Goal: Task Accomplishment & Management: Manage account settings

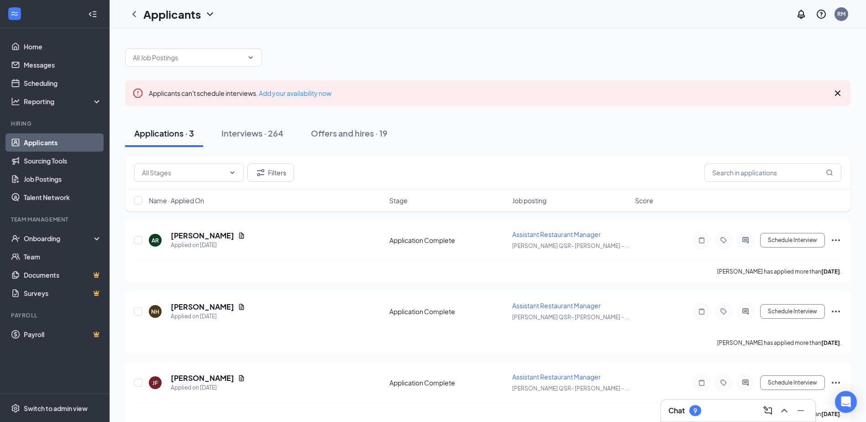
click at [51, 140] on link "Applicants" at bounding box center [63, 142] width 78 height 18
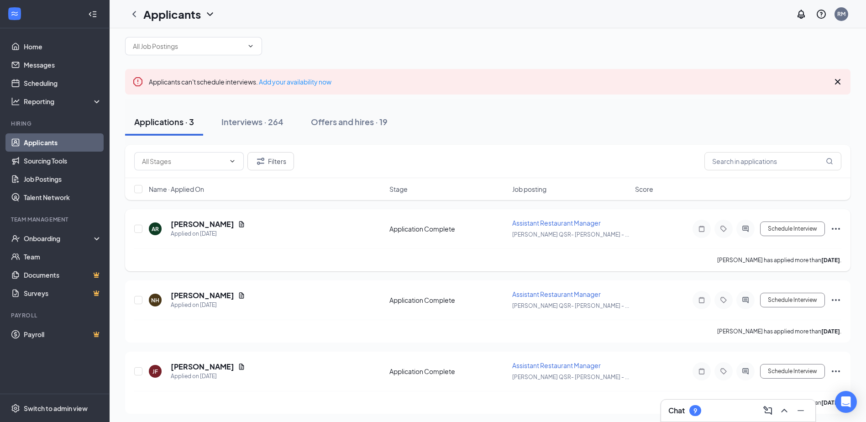
scroll to position [14, 0]
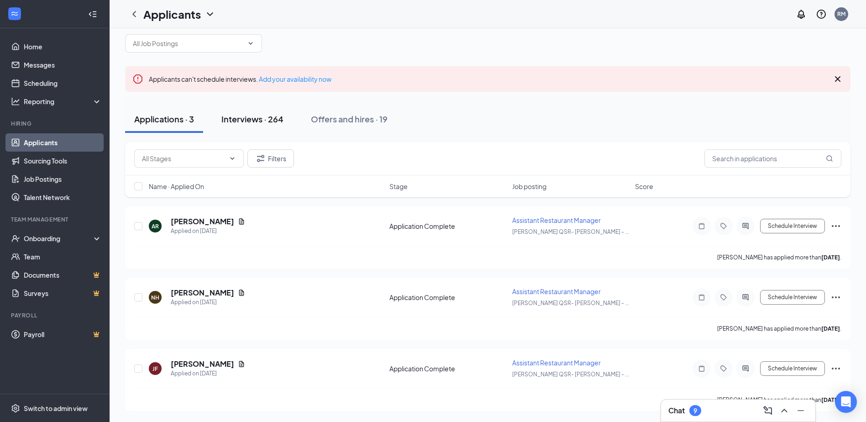
click at [254, 120] on div "Interviews · 264" at bounding box center [252, 118] width 62 height 11
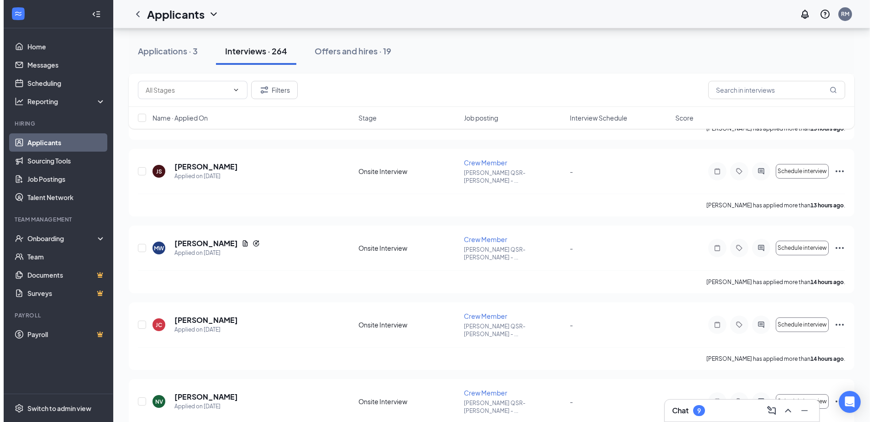
scroll to position [685, 0]
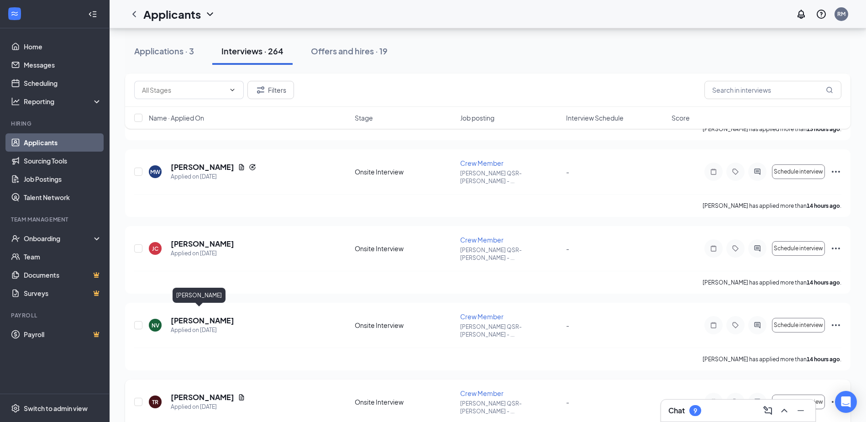
click at [191, 392] on h5 "[PERSON_NAME]" at bounding box center [202, 397] width 63 height 10
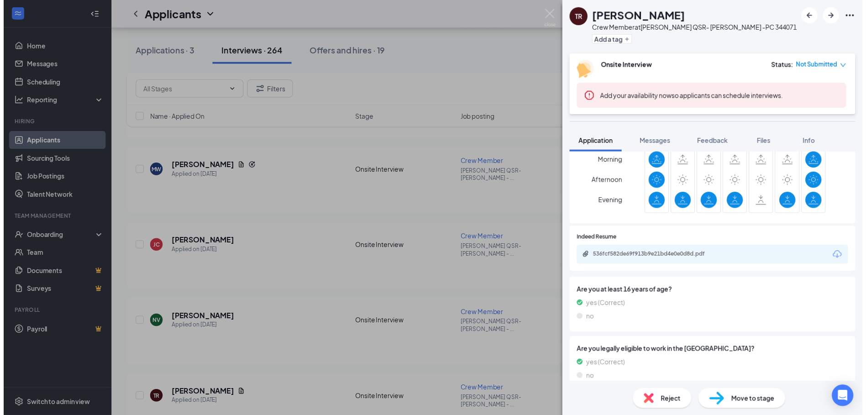
scroll to position [473, 0]
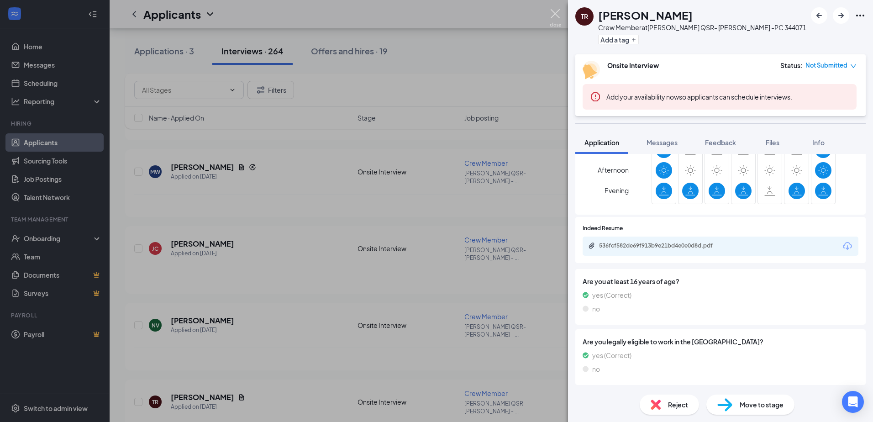
drag, startPoint x: 557, startPoint y: 16, endPoint x: 568, endPoint y: 66, distance: 51.4
click at [557, 15] on img at bounding box center [555, 18] width 11 height 18
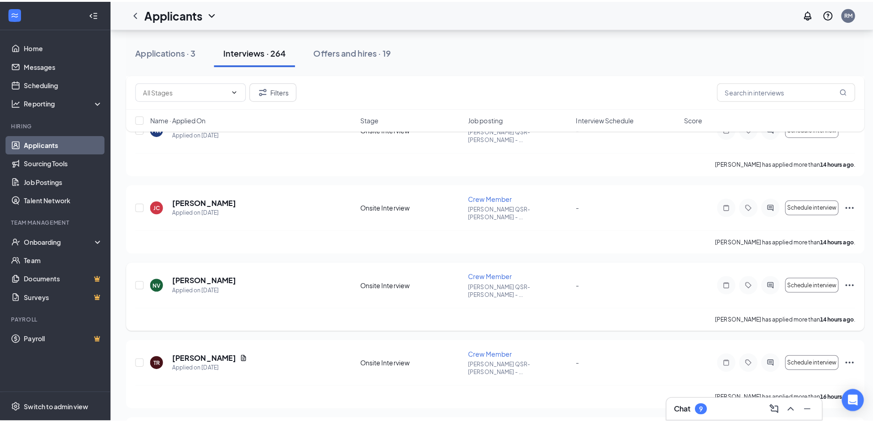
scroll to position [761, 0]
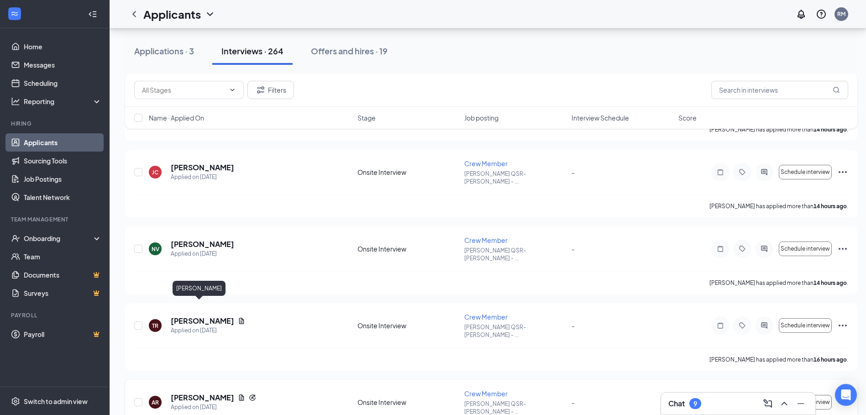
click at [199, 393] on h5 "[PERSON_NAME]" at bounding box center [202, 398] width 63 height 10
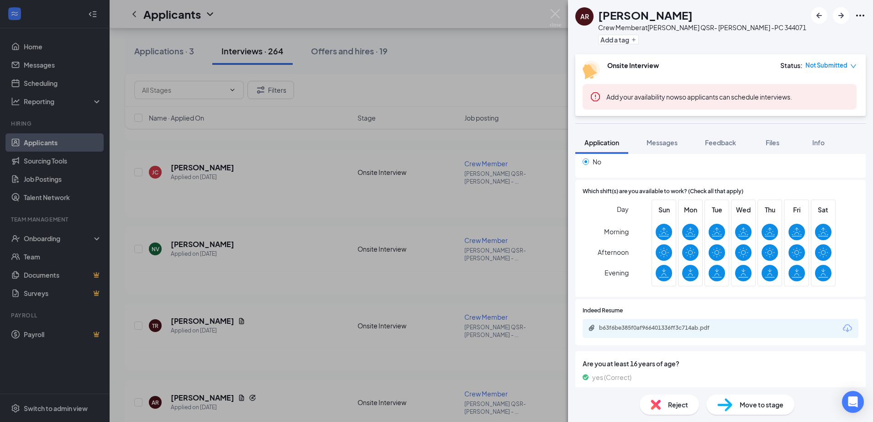
scroll to position [498, 0]
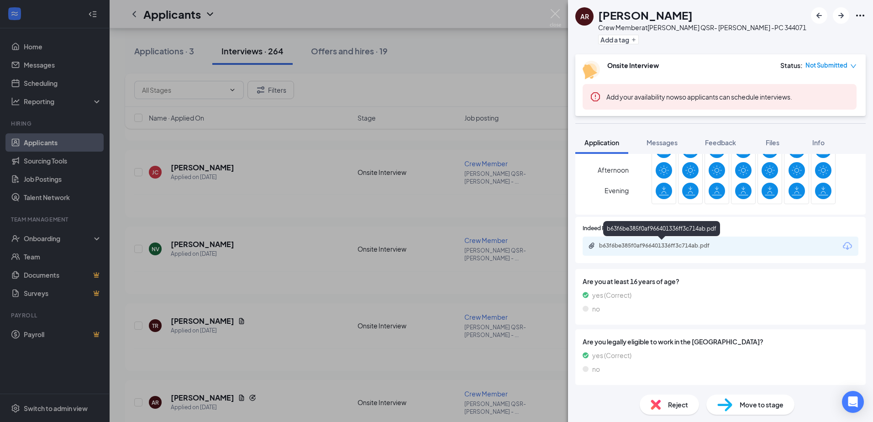
click at [690, 243] on div "b63f6be385f0af966401336ff3c714ab.pdf" at bounding box center [663, 245] width 128 height 7
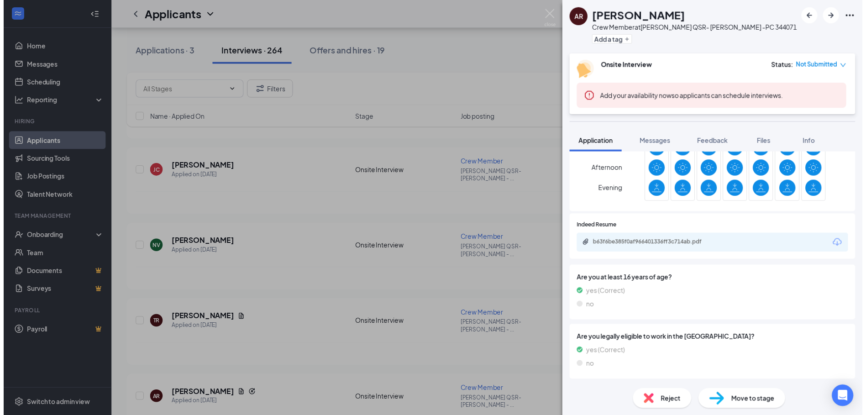
scroll to position [495, 0]
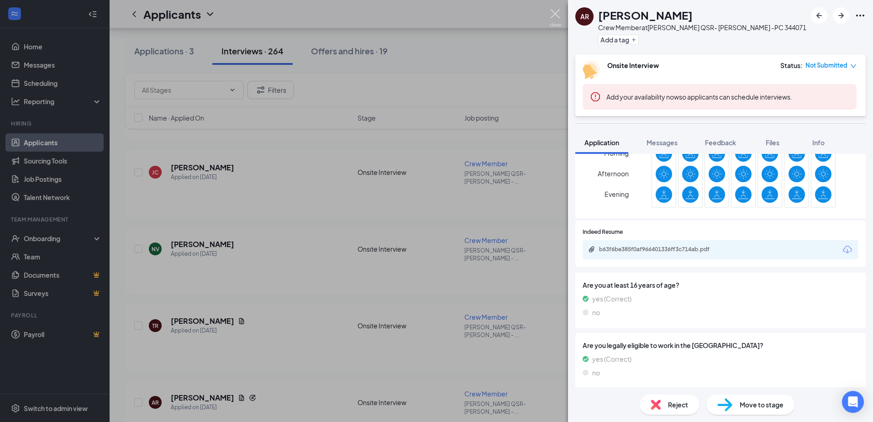
click at [557, 11] on img at bounding box center [555, 18] width 11 height 18
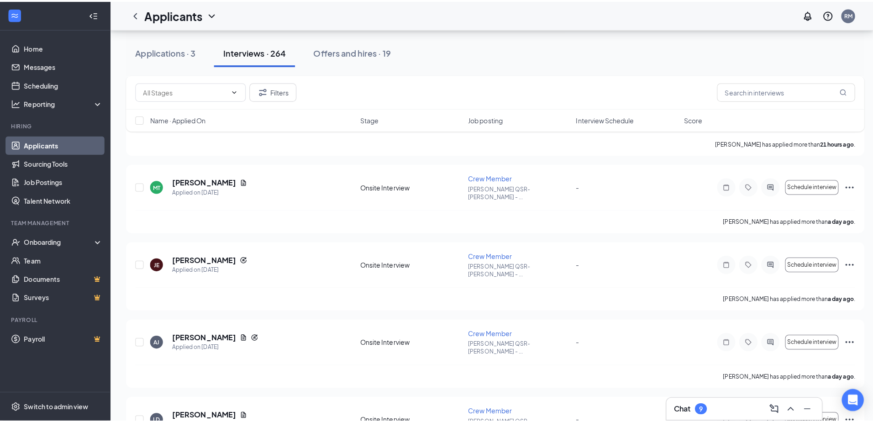
scroll to position [1369, 0]
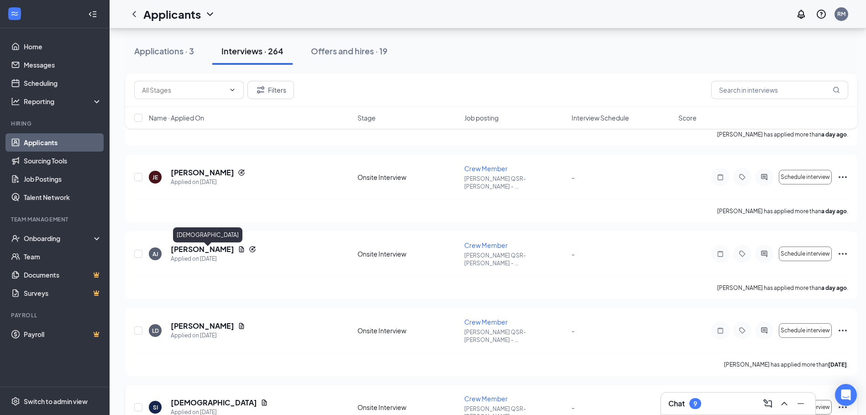
click at [198, 398] on h5 "[DEMOGRAPHIC_DATA]" at bounding box center [214, 403] width 86 height 10
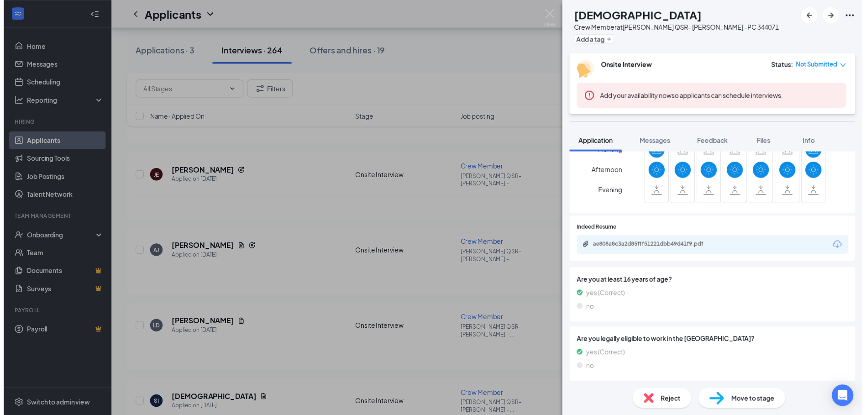
scroll to position [473, 0]
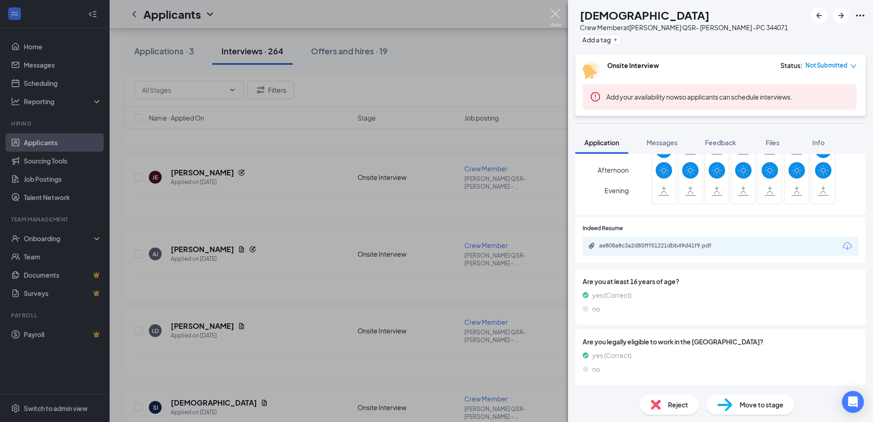
drag, startPoint x: 554, startPoint y: 12, endPoint x: 551, endPoint y: 17, distance: 5.7
click at [554, 12] on img at bounding box center [555, 18] width 11 height 18
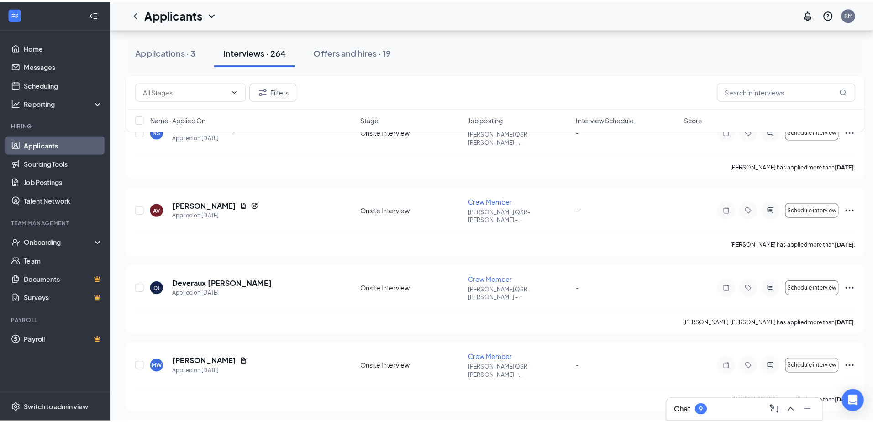
scroll to position [2282, 0]
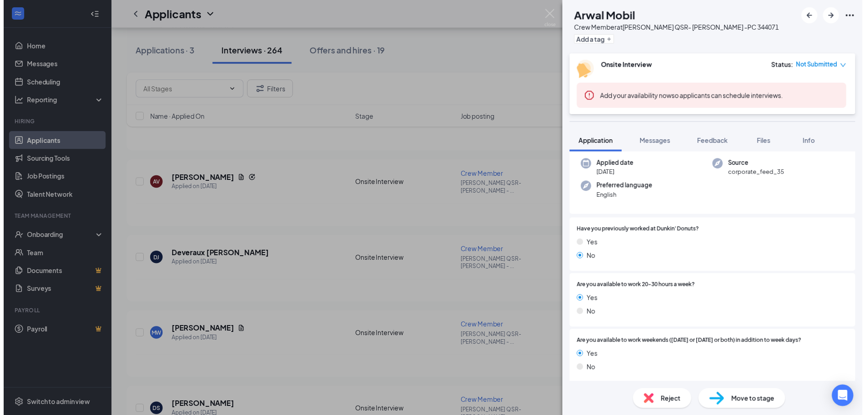
scroll to position [304, 0]
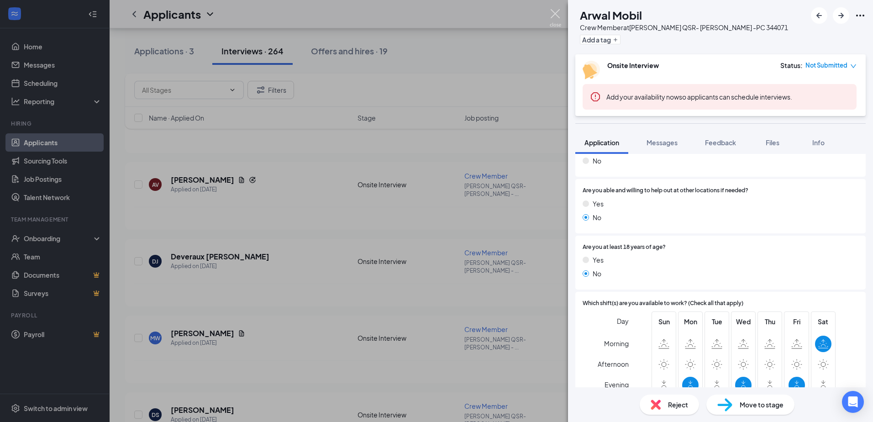
click at [557, 11] on img at bounding box center [555, 18] width 11 height 18
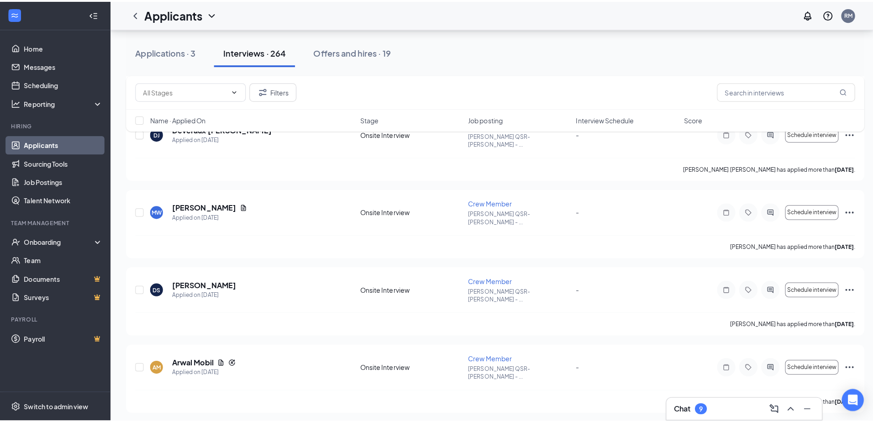
scroll to position [2434, 0]
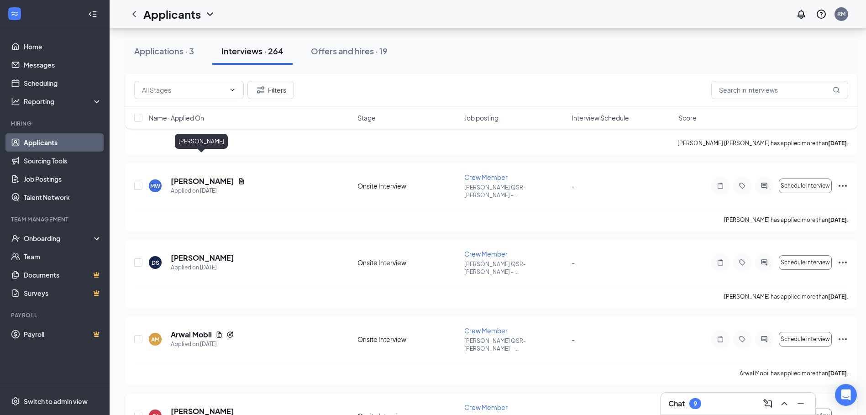
click at [219, 406] on h5 "[PERSON_NAME]" at bounding box center [202, 411] width 63 height 10
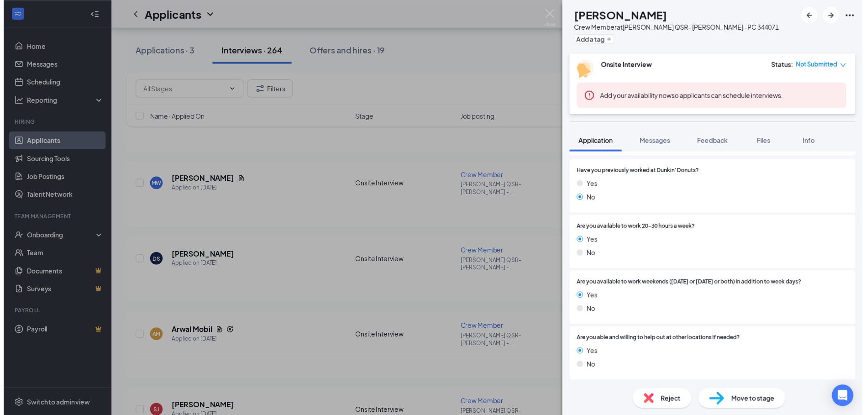
scroll to position [449, 0]
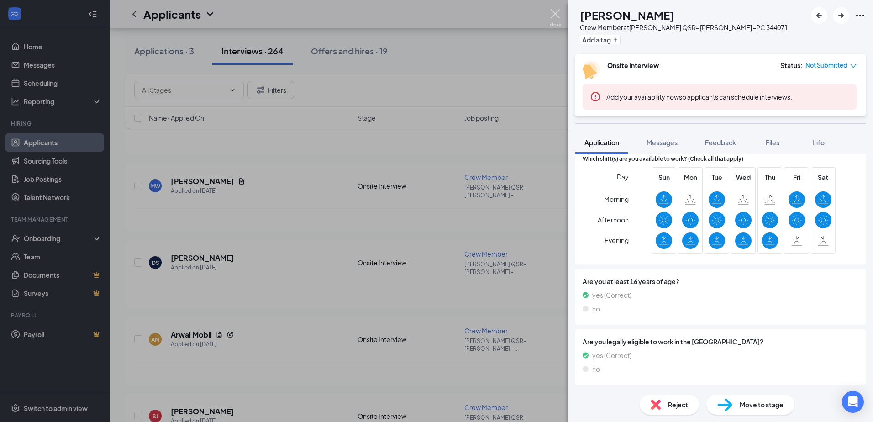
click at [556, 16] on img at bounding box center [555, 18] width 11 height 18
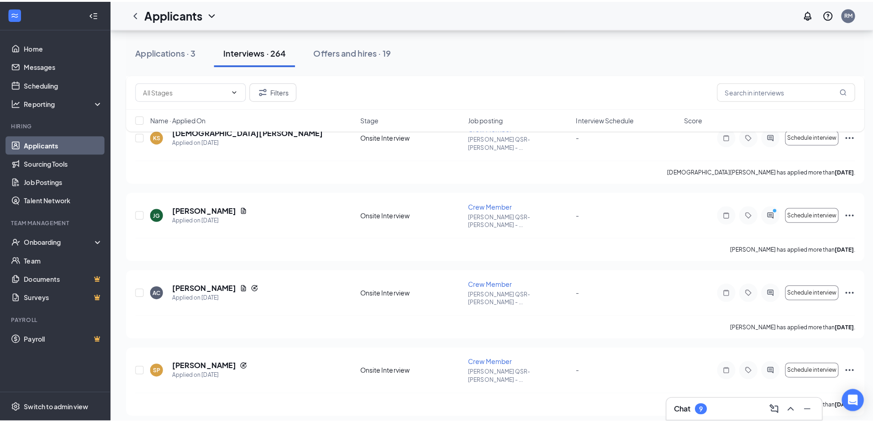
scroll to position [2967, 0]
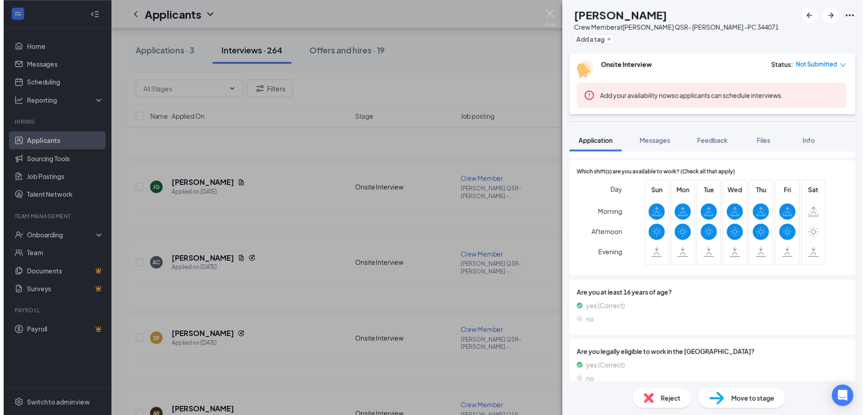
scroll to position [423, 0]
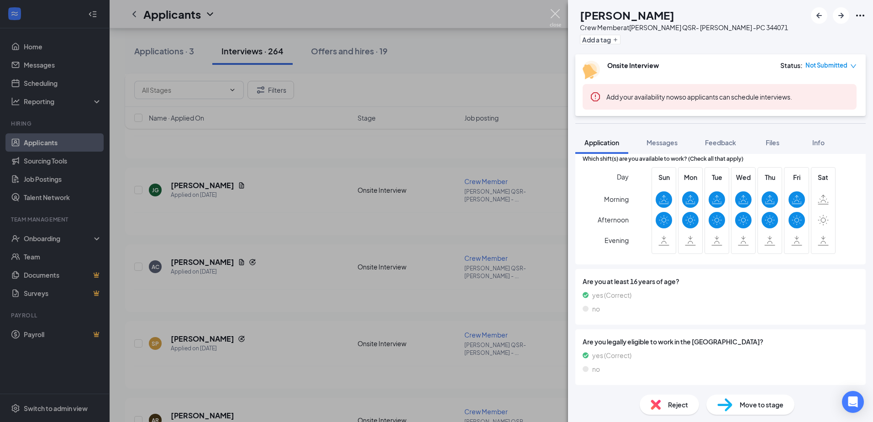
click at [556, 14] on img at bounding box center [555, 18] width 11 height 18
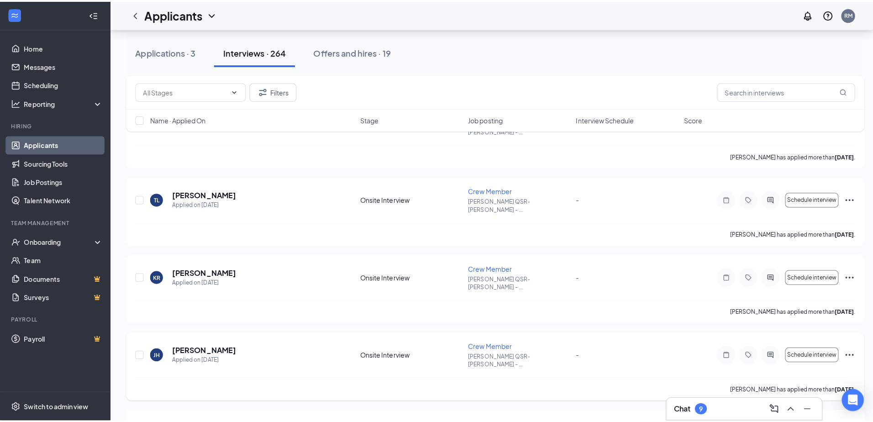
scroll to position [3575, 0]
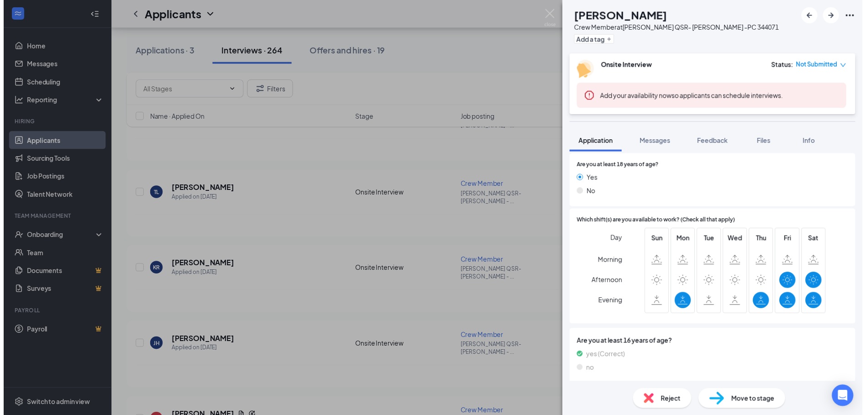
scroll to position [423, 0]
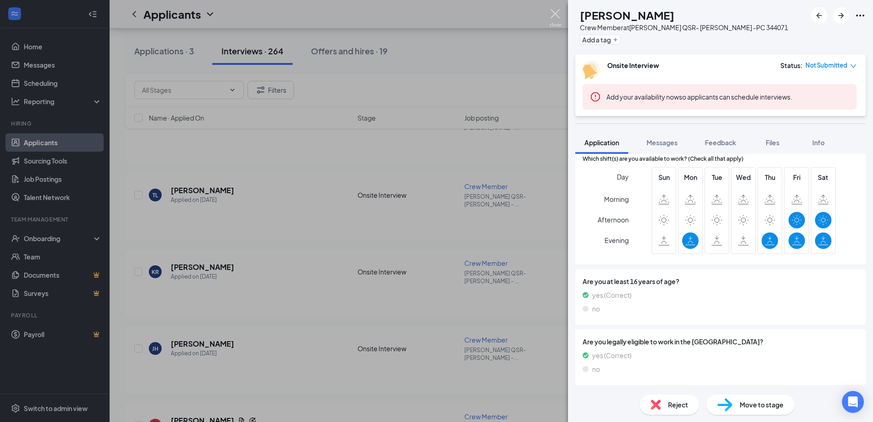
click at [555, 11] on img at bounding box center [555, 18] width 11 height 18
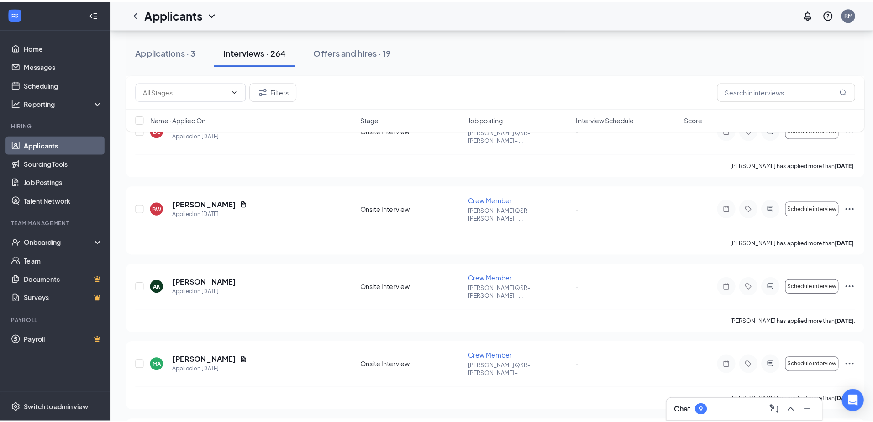
scroll to position [3956, 0]
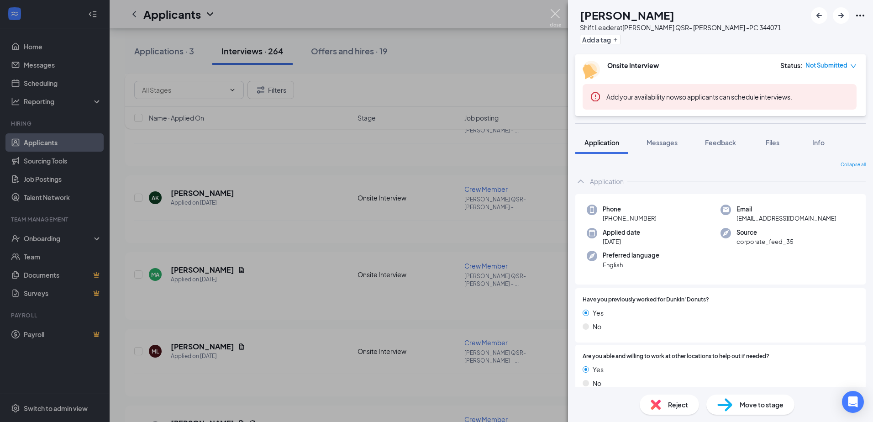
click at [557, 10] on img at bounding box center [555, 18] width 11 height 18
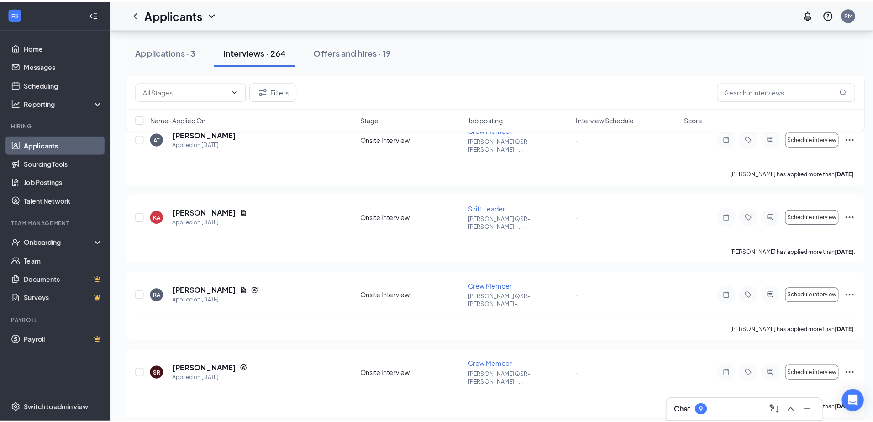
scroll to position [4412, 0]
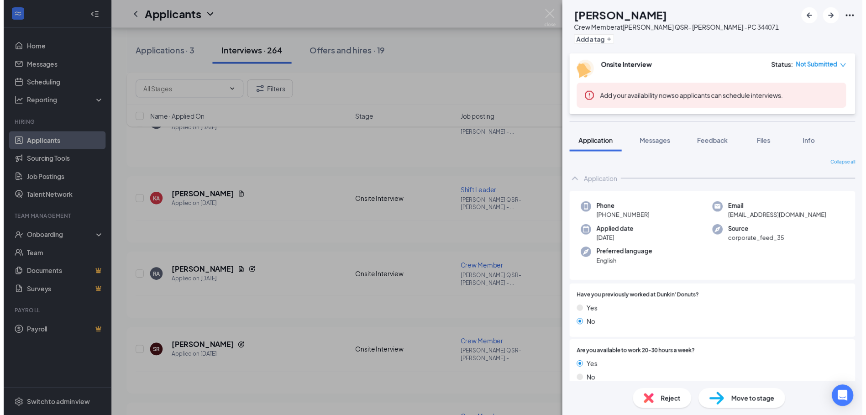
scroll to position [304, 0]
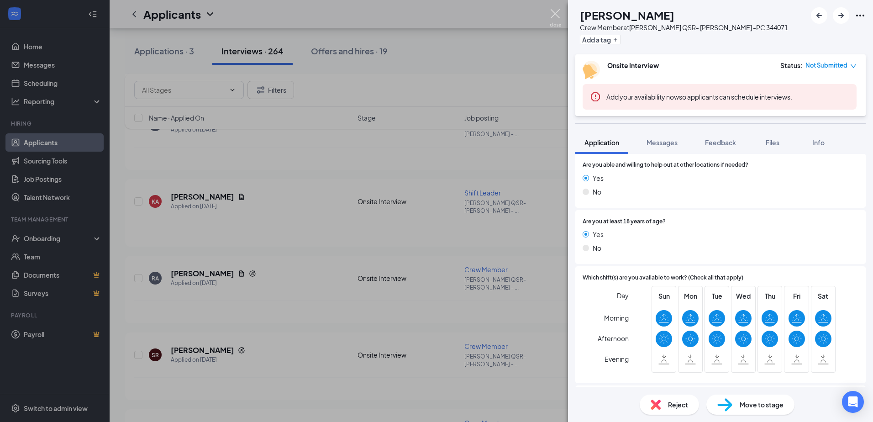
click at [552, 12] on img at bounding box center [555, 18] width 11 height 18
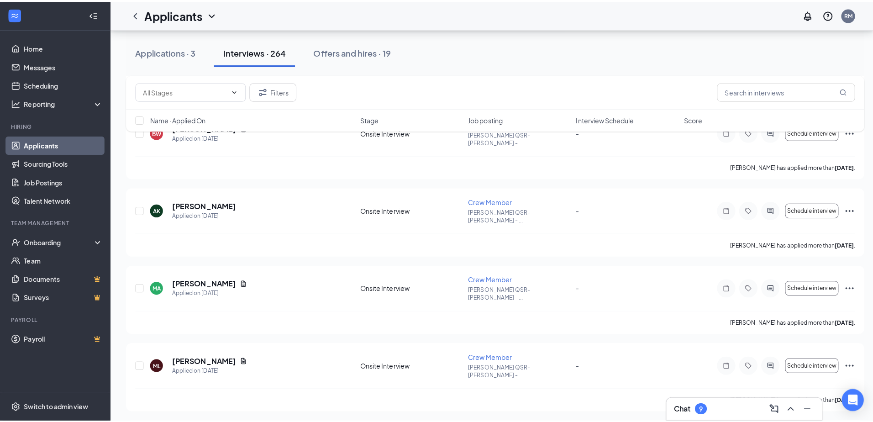
scroll to position [3903, 0]
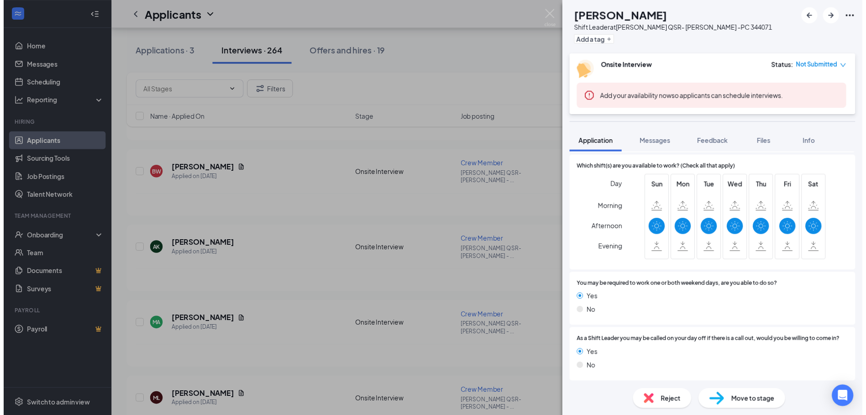
scroll to position [380, 0]
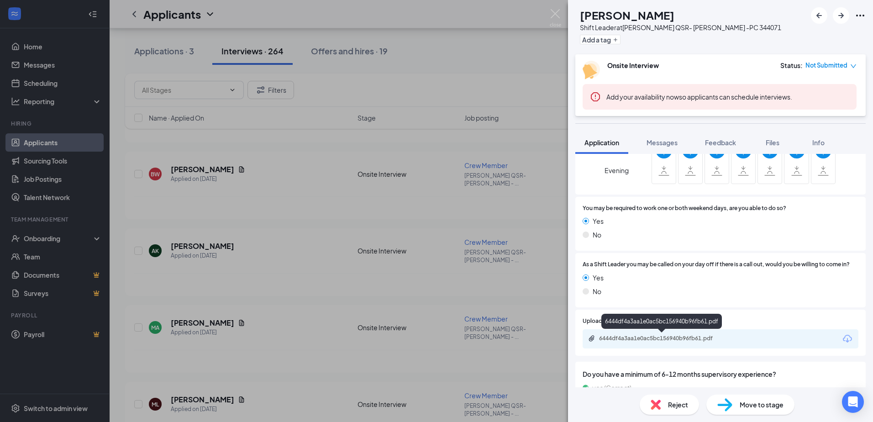
click at [682, 337] on div "6444df4a3aa1e0ac5bc156940b96fb61.pdf" at bounding box center [663, 338] width 128 height 7
click at [556, 15] on img at bounding box center [555, 18] width 11 height 18
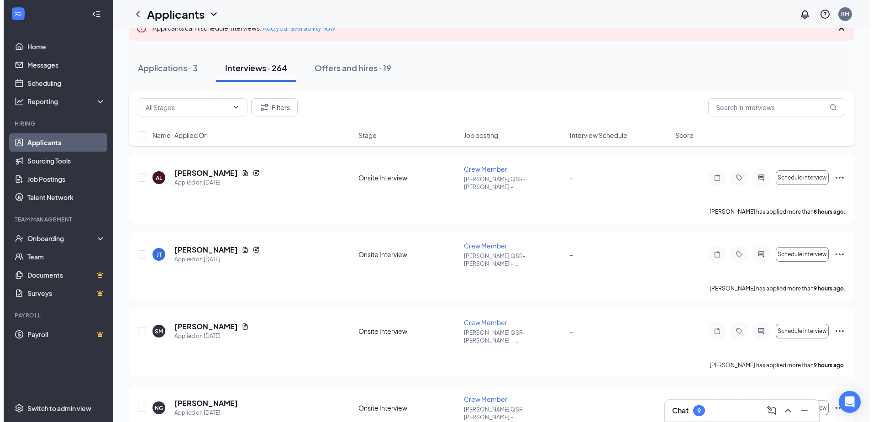
scroll to position [152, 0]
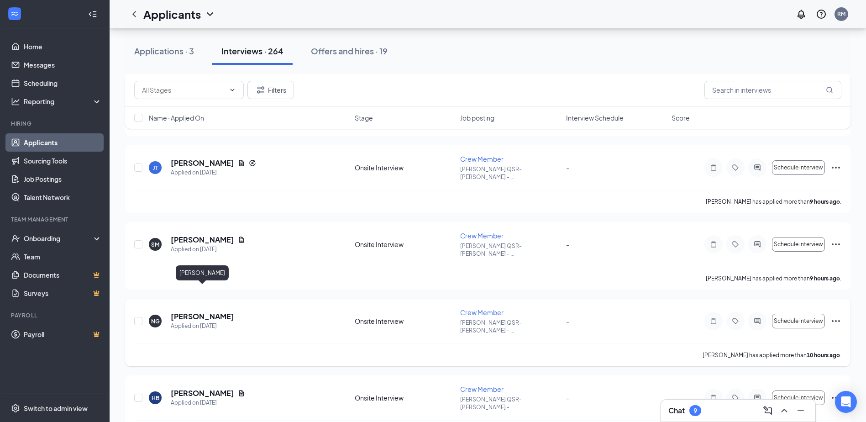
click at [225, 311] on h5 "[PERSON_NAME]" at bounding box center [202, 316] width 63 height 10
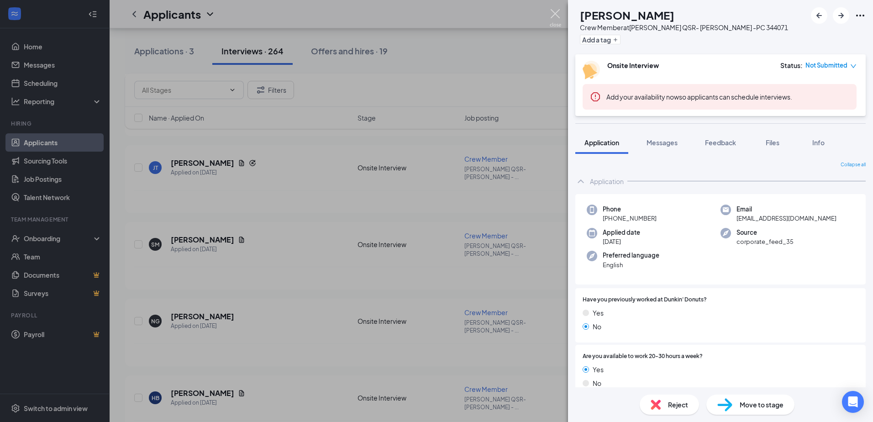
click at [558, 11] on img at bounding box center [555, 18] width 11 height 18
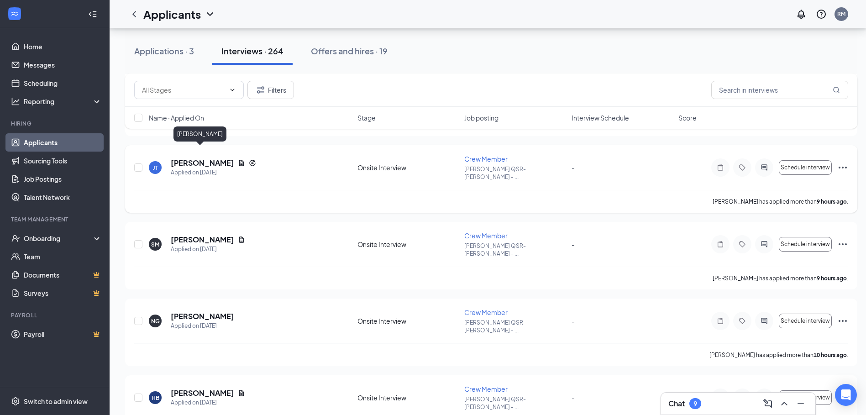
click at [205, 158] on h5 "[PERSON_NAME]" at bounding box center [202, 163] width 63 height 10
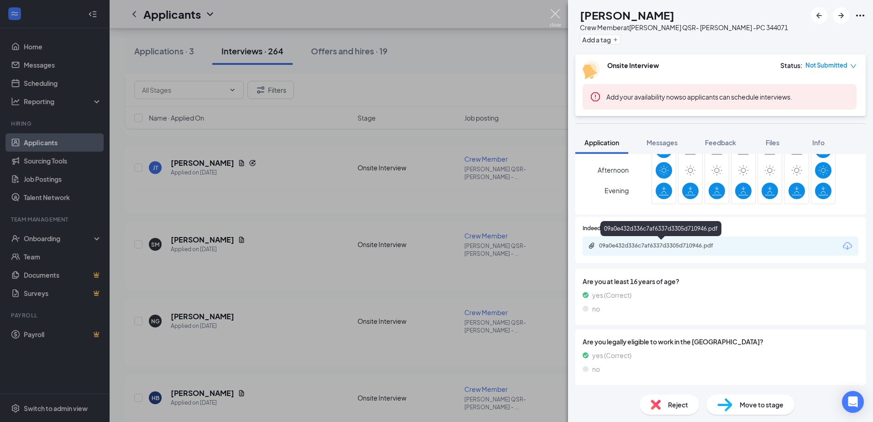
scroll to position [495, 0]
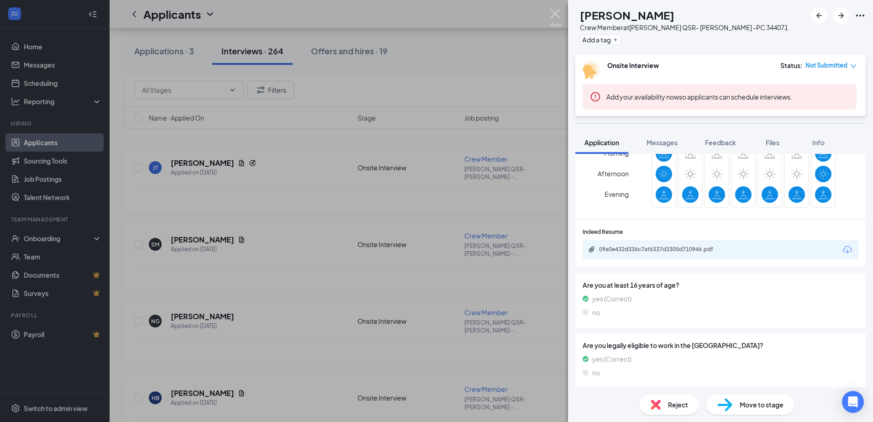
click at [556, 10] on img at bounding box center [555, 18] width 11 height 18
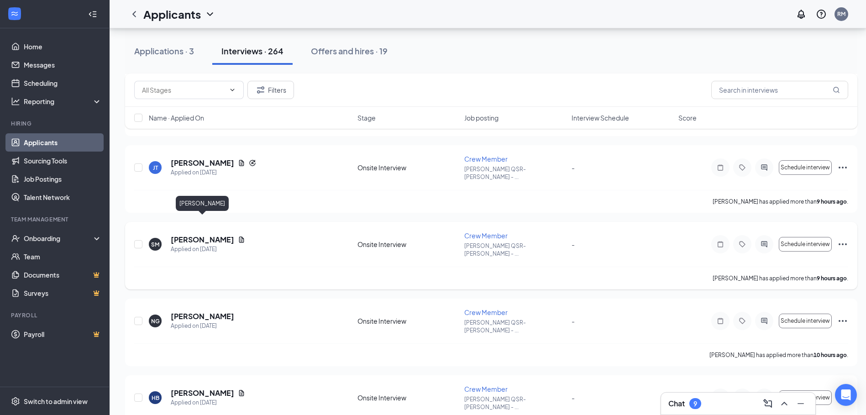
drag, startPoint x: 217, startPoint y: 220, endPoint x: 357, endPoint y: 242, distance: 141.8
click at [218, 235] on h5 "[PERSON_NAME]" at bounding box center [202, 240] width 63 height 10
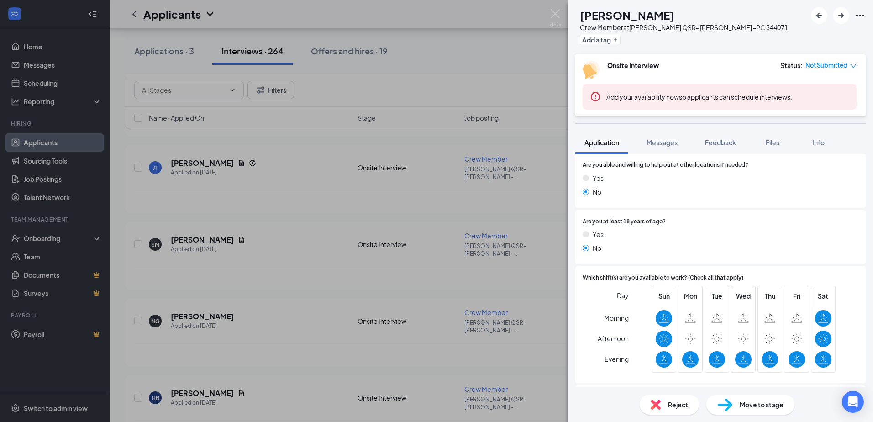
scroll to position [473, 0]
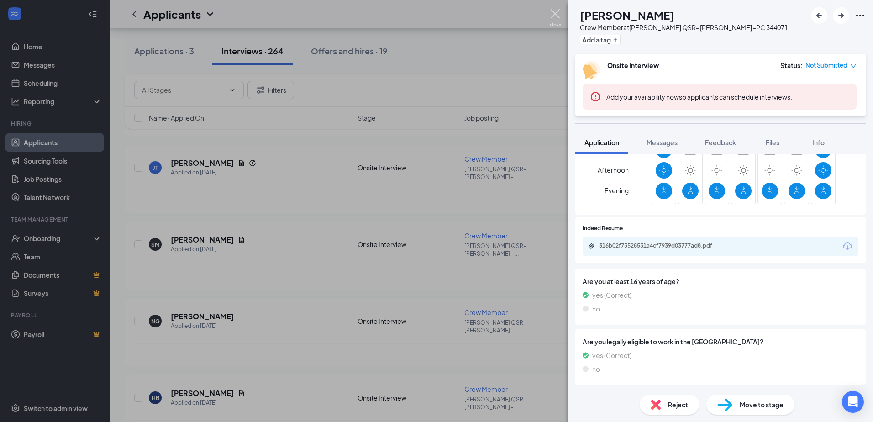
click at [558, 13] on img at bounding box center [555, 18] width 11 height 18
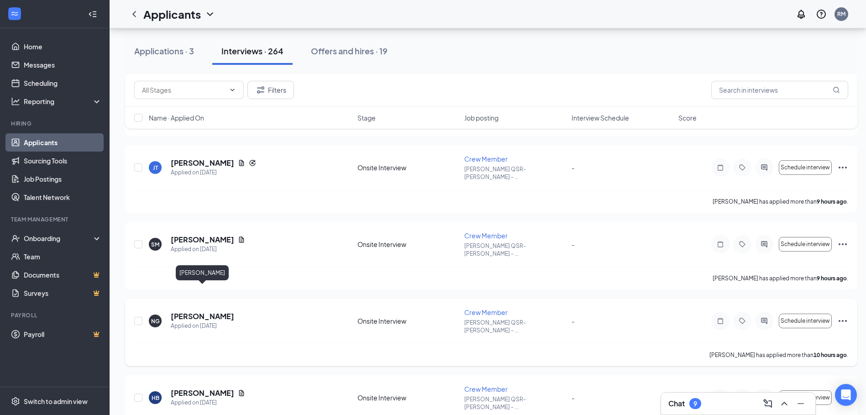
click at [227, 311] on h5 "[PERSON_NAME]" at bounding box center [202, 316] width 63 height 10
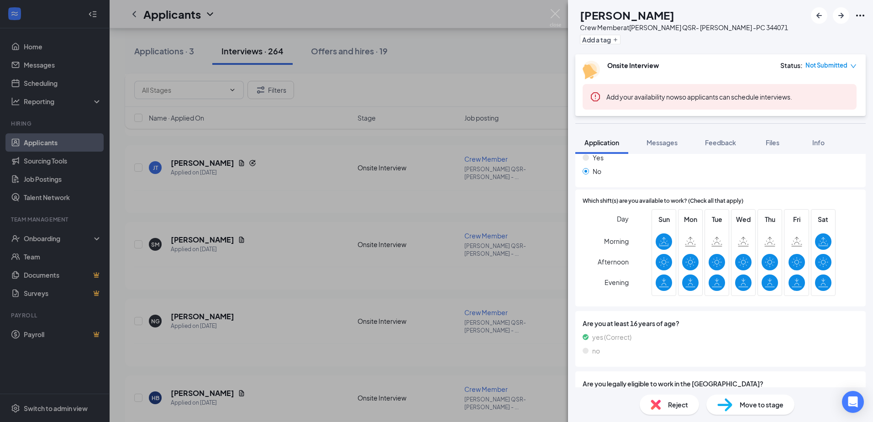
scroll to position [423, 0]
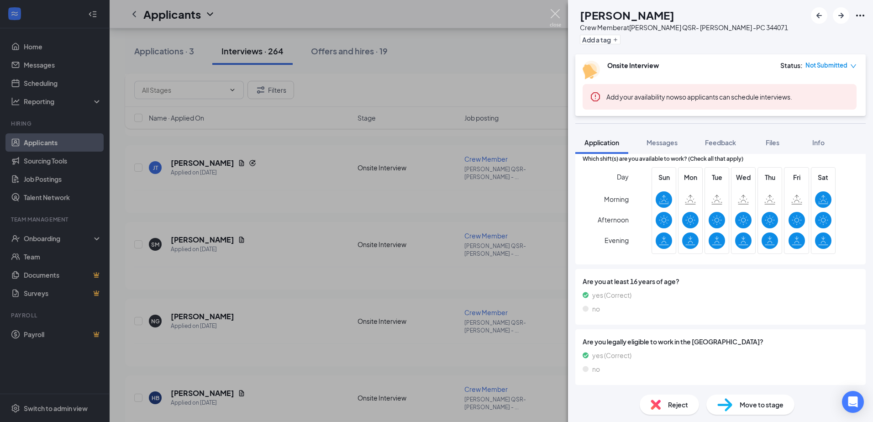
click at [555, 13] on img at bounding box center [555, 18] width 11 height 18
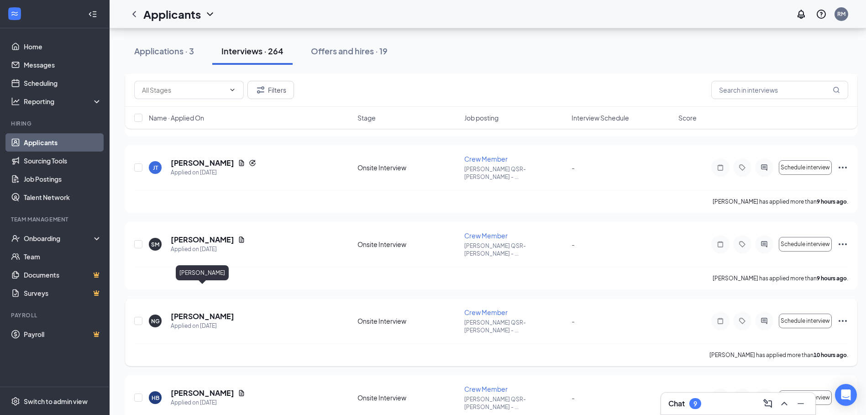
click at [219, 311] on h5 "[PERSON_NAME]" at bounding box center [202, 316] width 63 height 10
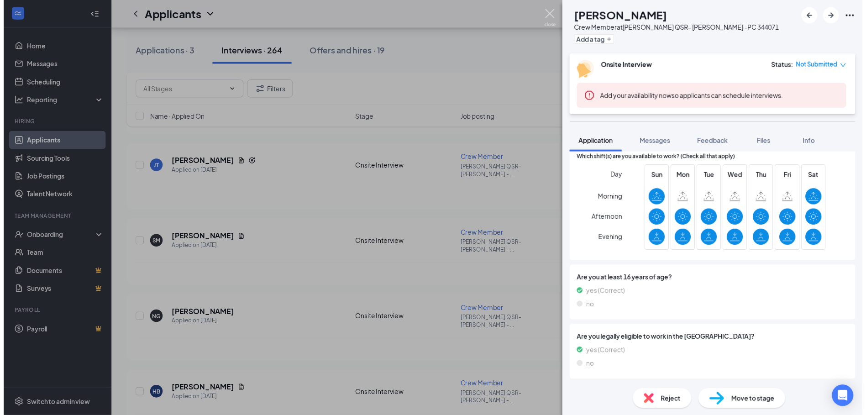
scroll to position [420, 0]
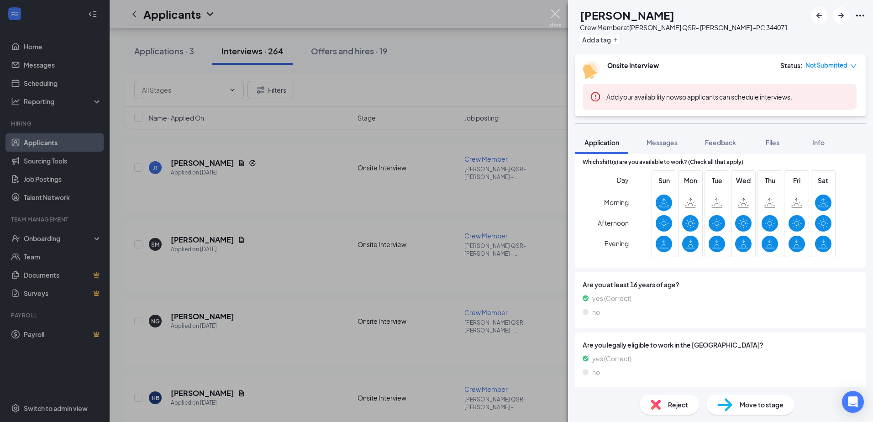
click at [555, 15] on img at bounding box center [555, 18] width 11 height 18
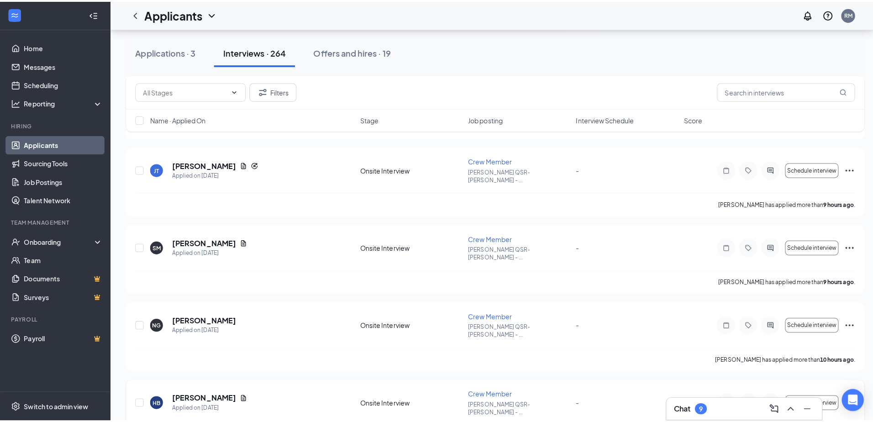
scroll to position [304, 0]
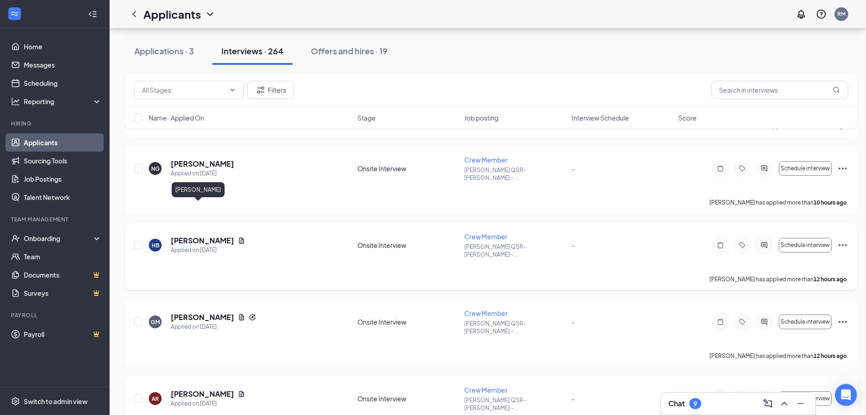
drag, startPoint x: 193, startPoint y: 206, endPoint x: 232, endPoint y: 214, distance: 39.9
click at [193, 236] on h5 "[PERSON_NAME]" at bounding box center [202, 241] width 63 height 10
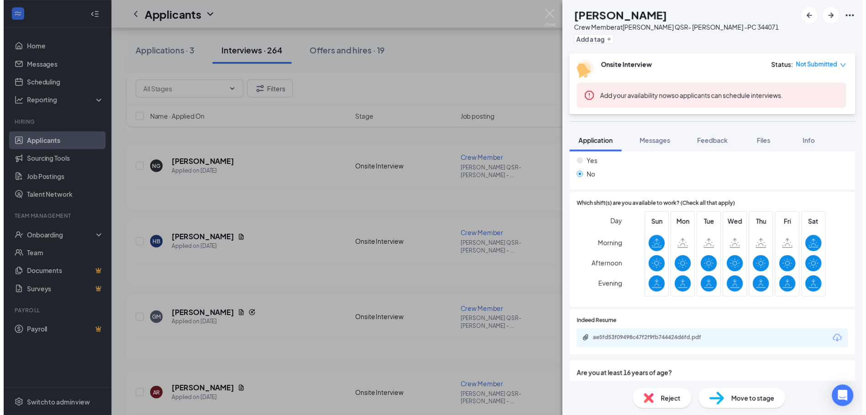
scroll to position [473, 0]
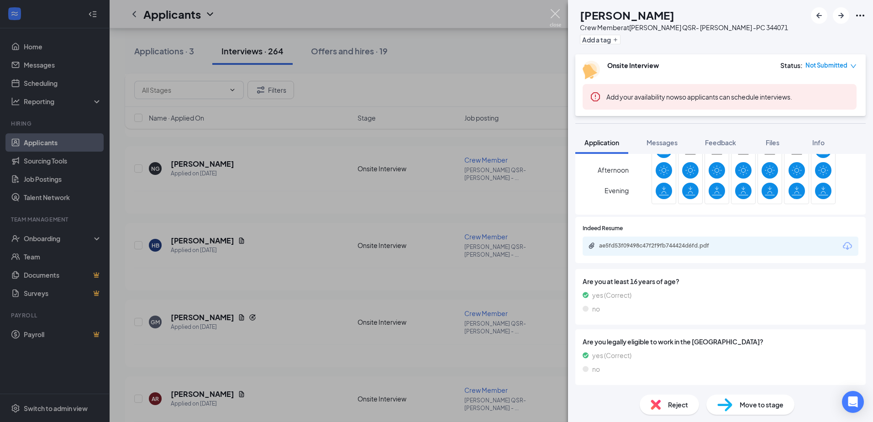
click at [558, 15] on img at bounding box center [555, 18] width 11 height 18
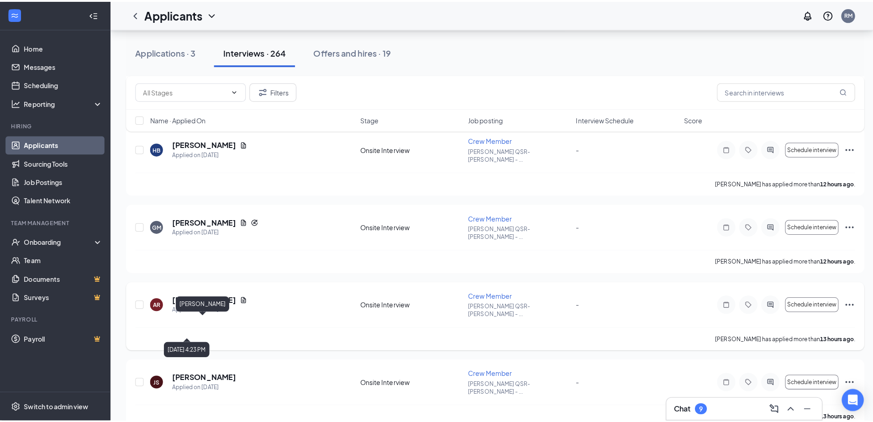
scroll to position [380, 0]
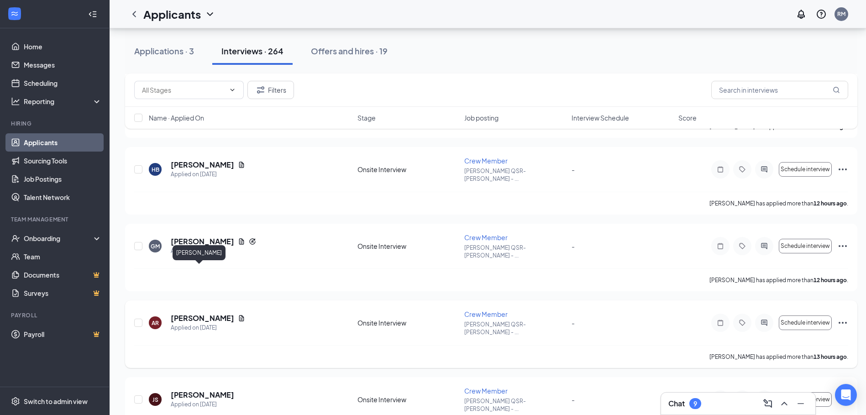
click at [193, 313] on h5 "[PERSON_NAME]" at bounding box center [202, 318] width 63 height 10
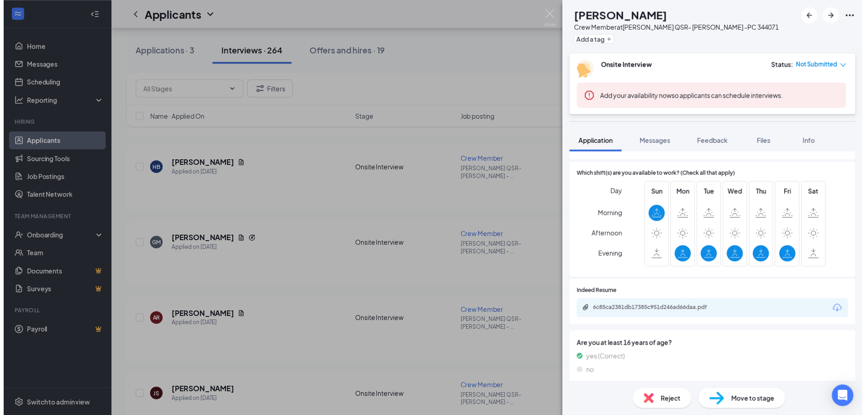
scroll to position [473, 0]
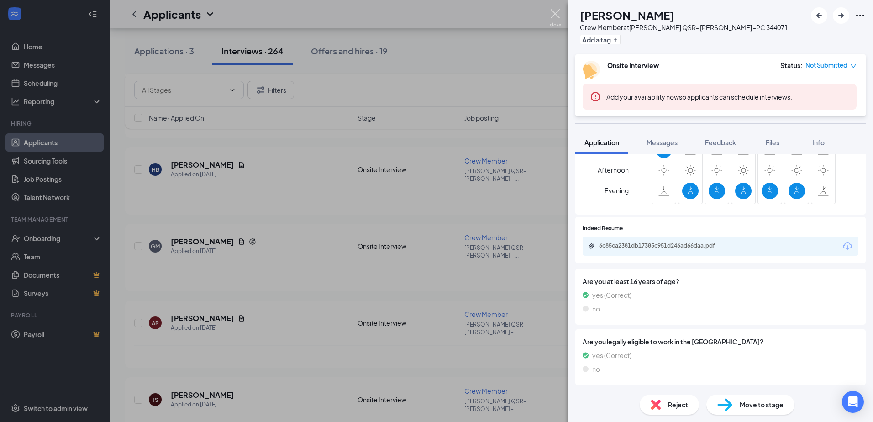
drag, startPoint x: 552, startPoint y: 19, endPoint x: 665, endPoint y: 77, distance: 127.2
click at [552, 19] on img at bounding box center [555, 18] width 11 height 18
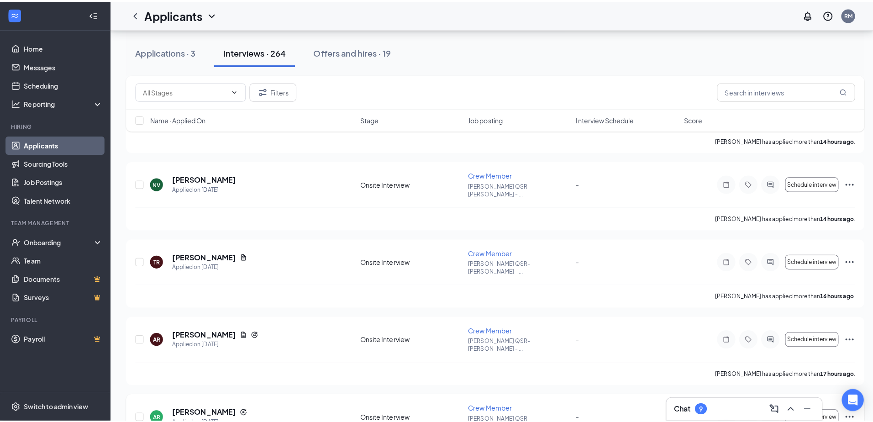
scroll to position [913, 0]
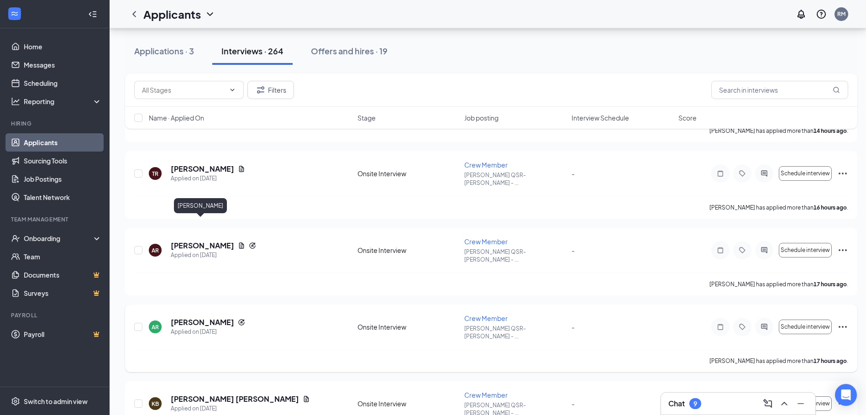
click at [204, 317] on h5 "[PERSON_NAME]" at bounding box center [202, 322] width 63 height 10
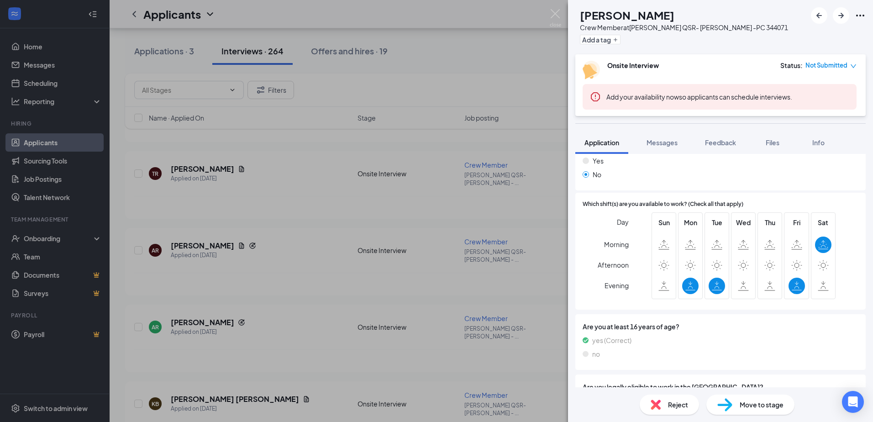
scroll to position [449, 0]
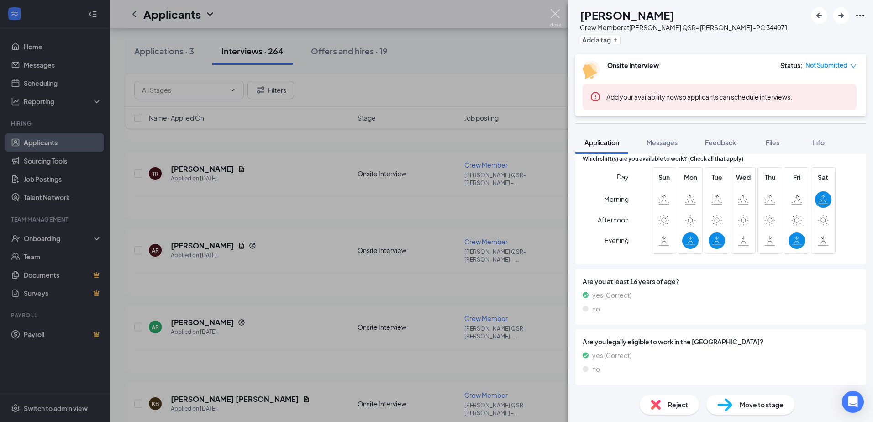
click at [553, 13] on img at bounding box center [555, 18] width 11 height 18
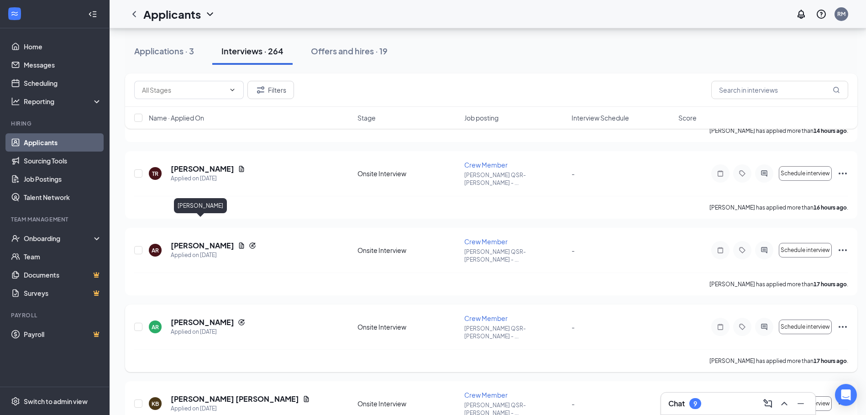
click at [203, 317] on h5 "[PERSON_NAME]" at bounding box center [202, 322] width 63 height 10
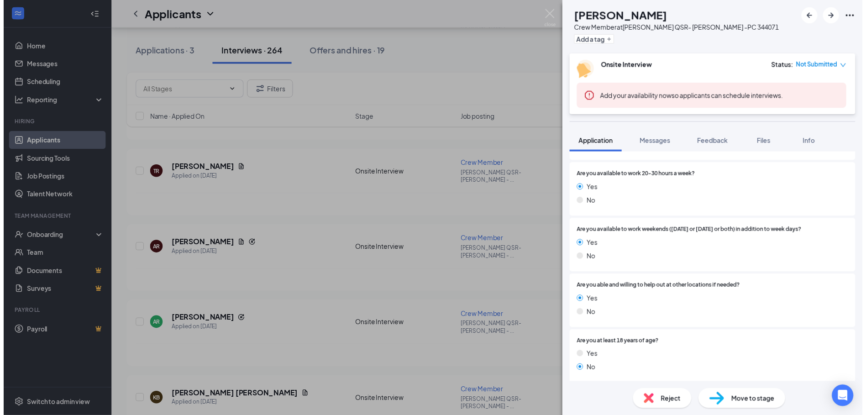
scroll to position [380, 0]
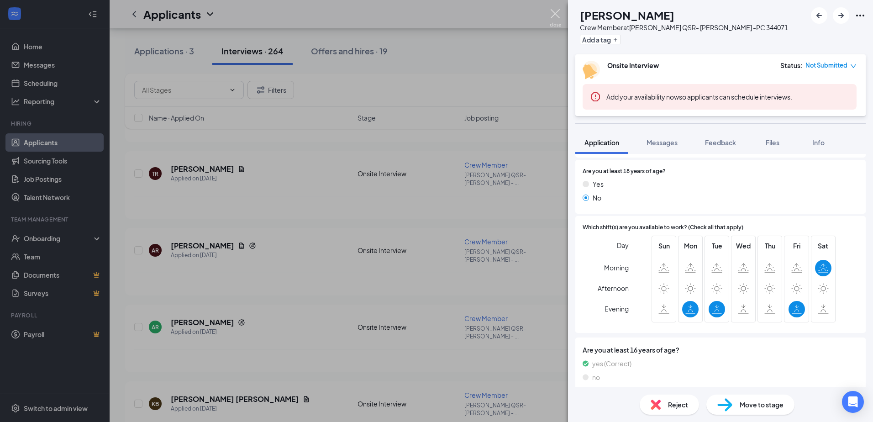
click at [556, 10] on img at bounding box center [555, 18] width 11 height 18
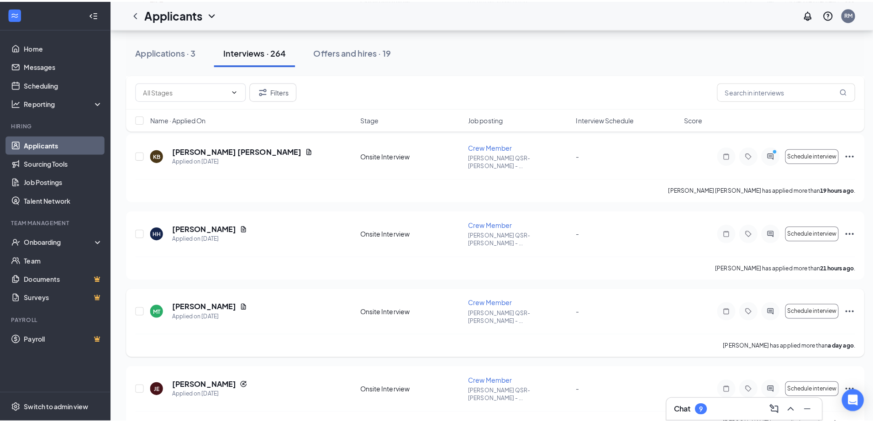
scroll to position [1141, 0]
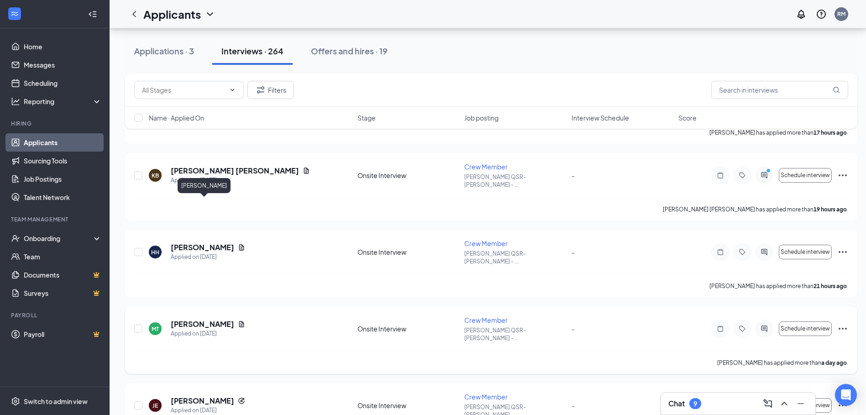
click at [228, 319] on h5 "[PERSON_NAME]" at bounding box center [202, 324] width 63 height 10
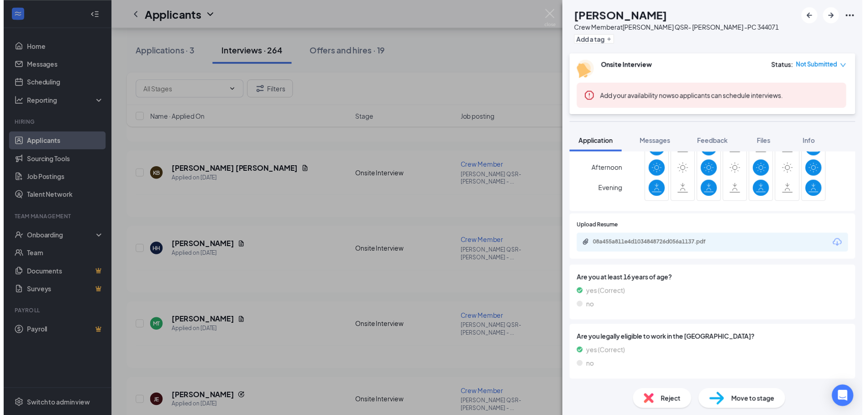
scroll to position [495, 0]
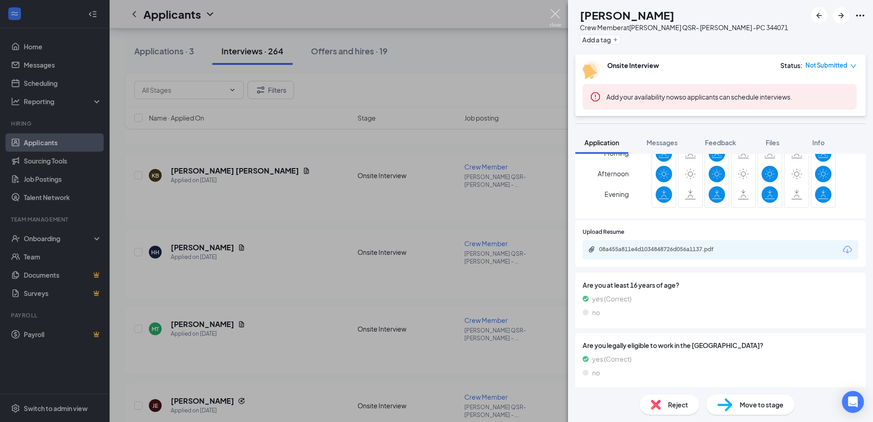
click at [556, 12] on img at bounding box center [555, 18] width 11 height 18
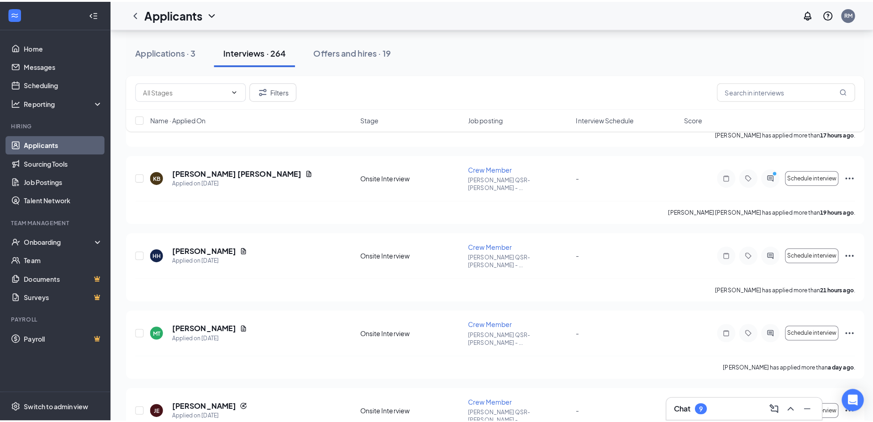
scroll to position [1293, 0]
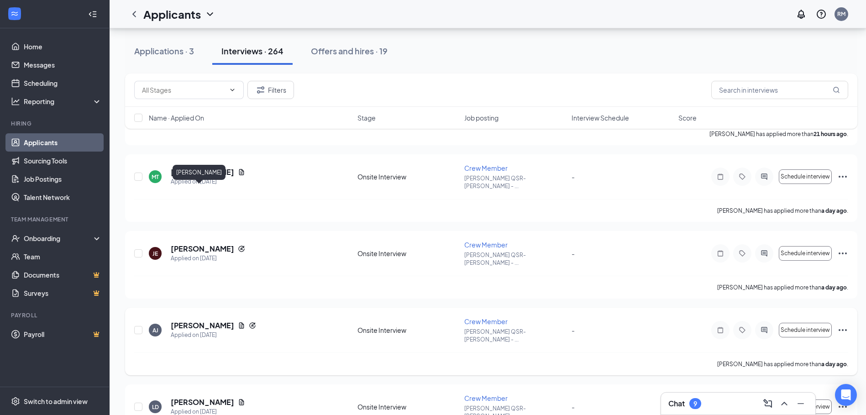
click at [196, 320] on h5 "[PERSON_NAME]" at bounding box center [202, 325] width 63 height 10
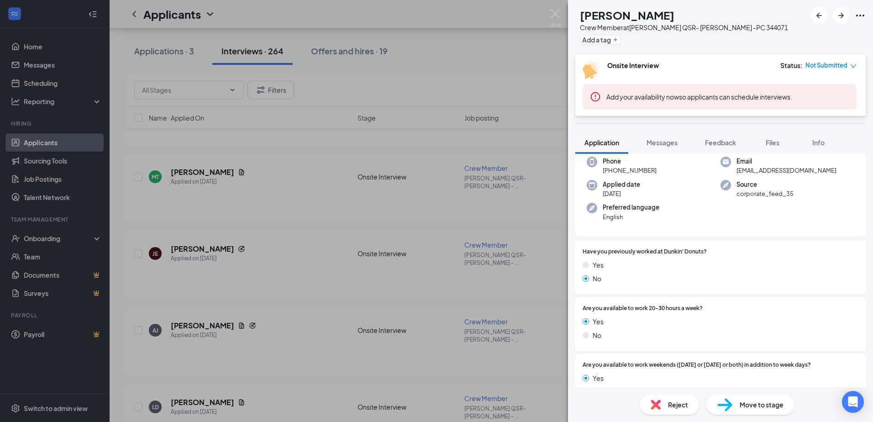
scroll to position [42, 0]
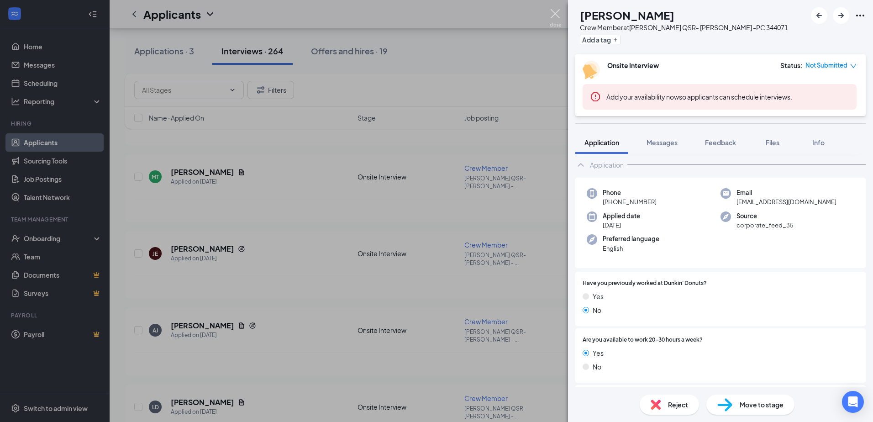
click at [555, 13] on img at bounding box center [555, 18] width 11 height 18
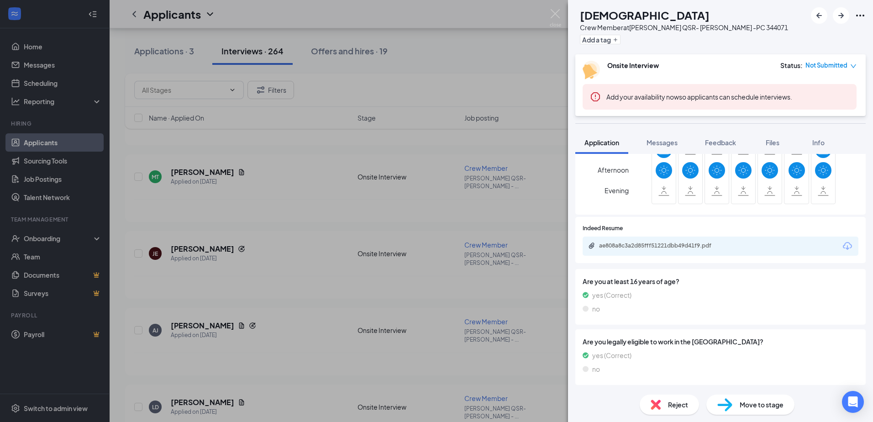
scroll to position [469, 0]
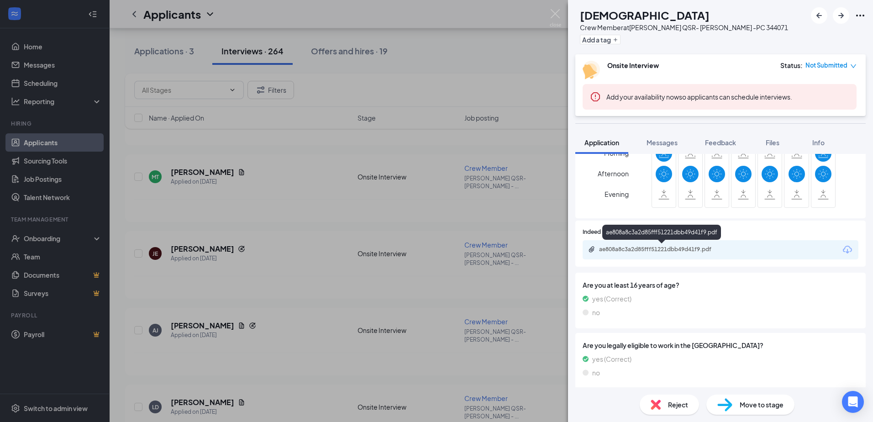
click at [670, 248] on div "ae808a8c3a2d85fff51221dbb49d41f9.pdf" at bounding box center [663, 249] width 128 height 7
click at [556, 11] on img at bounding box center [555, 18] width 11 height 18
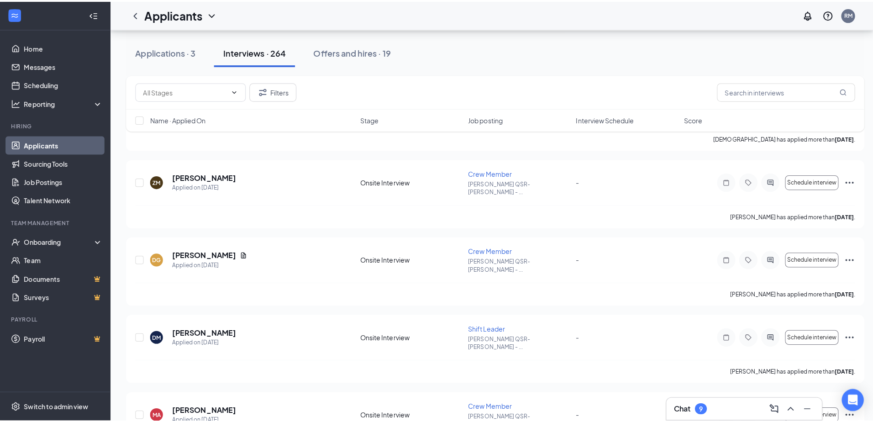
scroll to position [1826, 0]
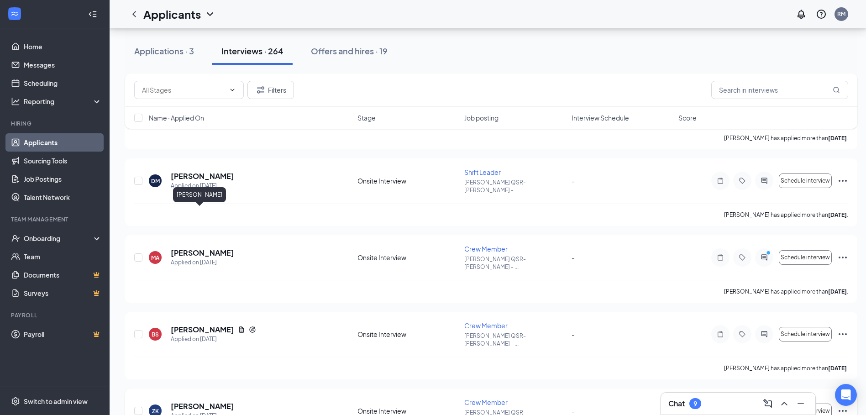
drag, startPoint x: 201, startPoint y: 211, endPoint x: 503, endPoint y: 251, distance: 303.9
click at [201, 401] on h5 "[PERSON_NAME]" at bounding box center [202, 406] width 63 height 10
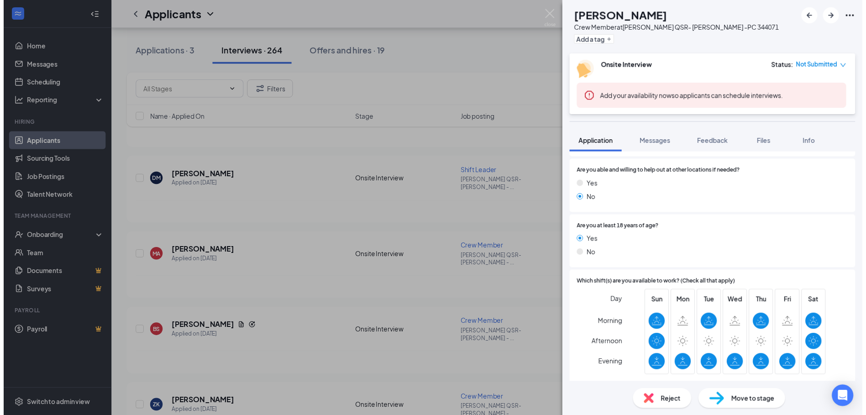
scroll to position [423, 0]
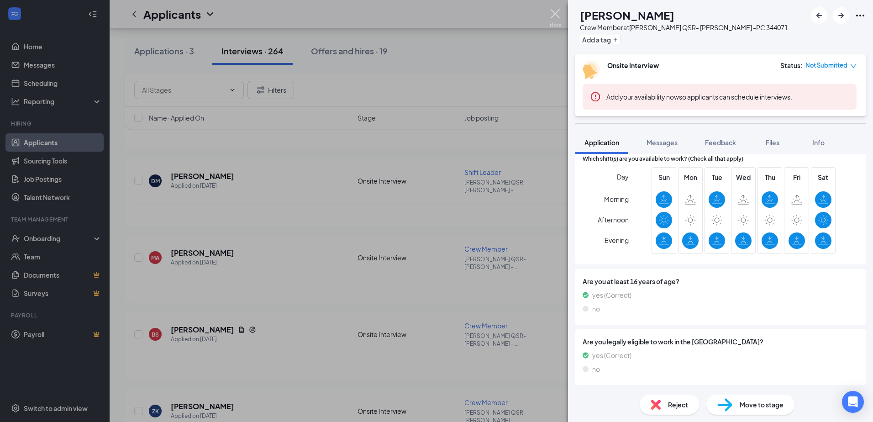
click at [557, 12] on img at bounding box center [555, 18] width 11 height 18
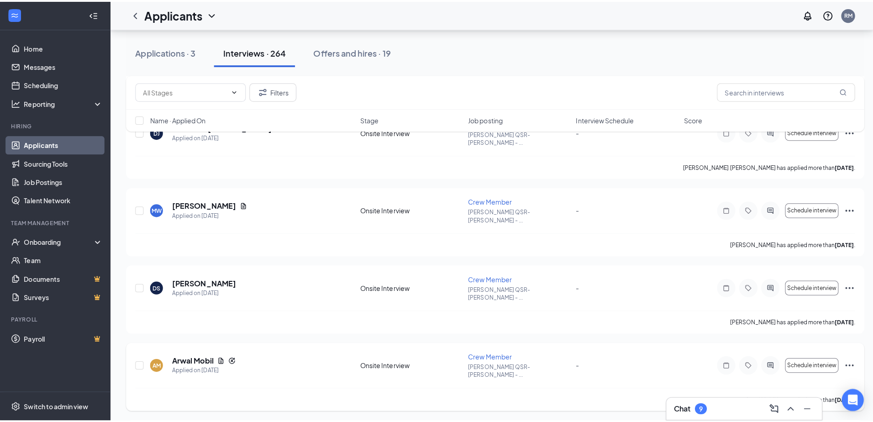
scroll to position [2434, 0]
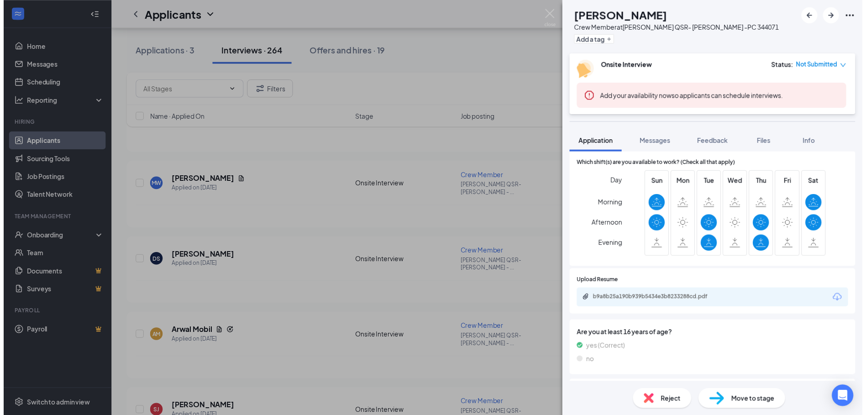
scroll to position [473, 0]
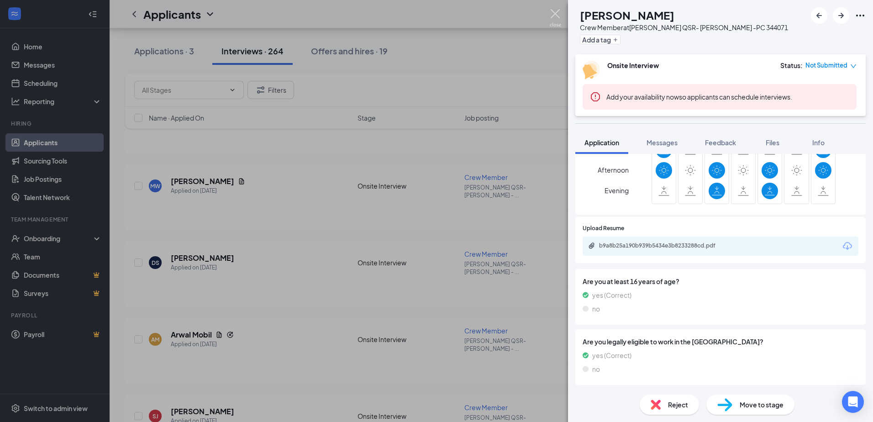
click at [557, 13] on img at bounding box center [555, 18] width 11 height 18
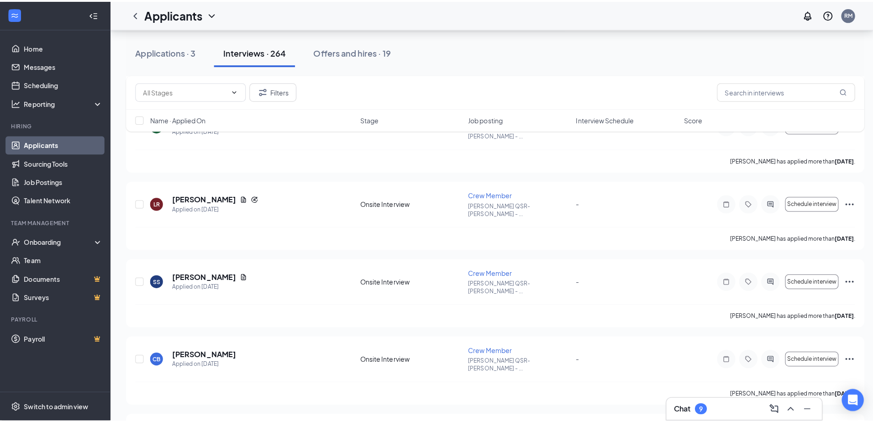
scroll to position [6695, 0]
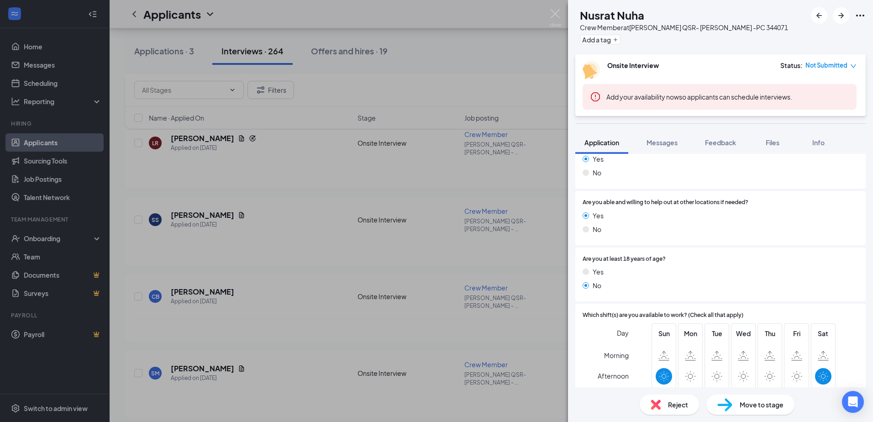
scroll to position [456, 0]
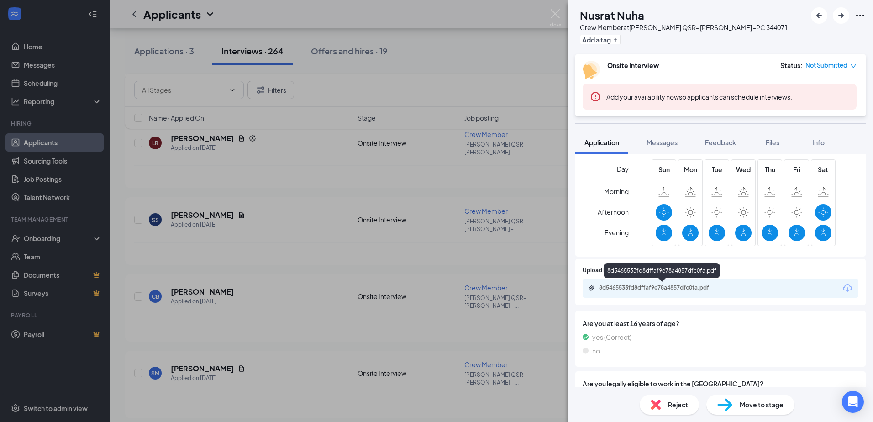
click at [688, 287] on div "8d5465533fd8dffaf9e78a4857dfc0fa.pdf" at bounding box center [663, 287] width 128 height 7
click at [550, 15] on img at bounding box center [555, 18] width 11 height 18
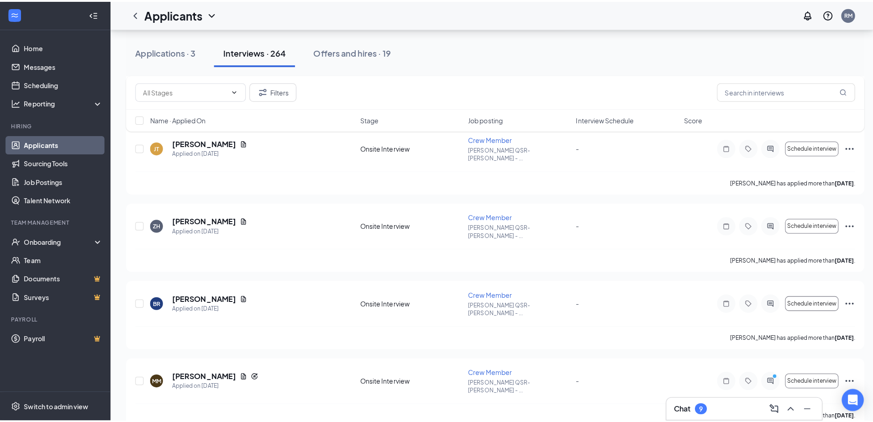
scroll to position [7151, 0]
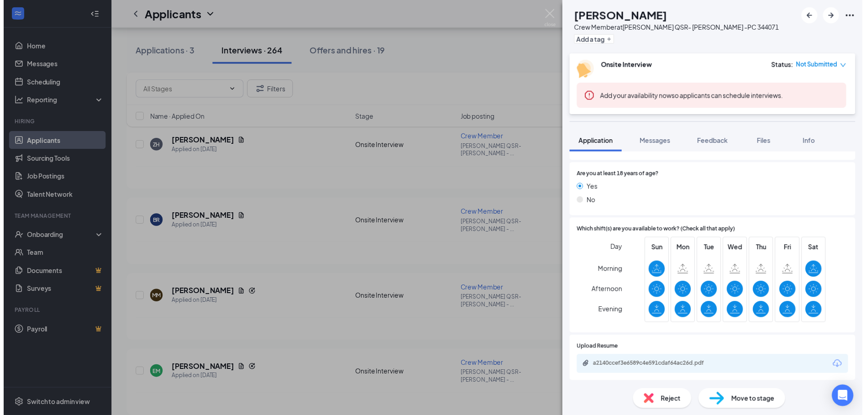
scroll to position [498, 0]
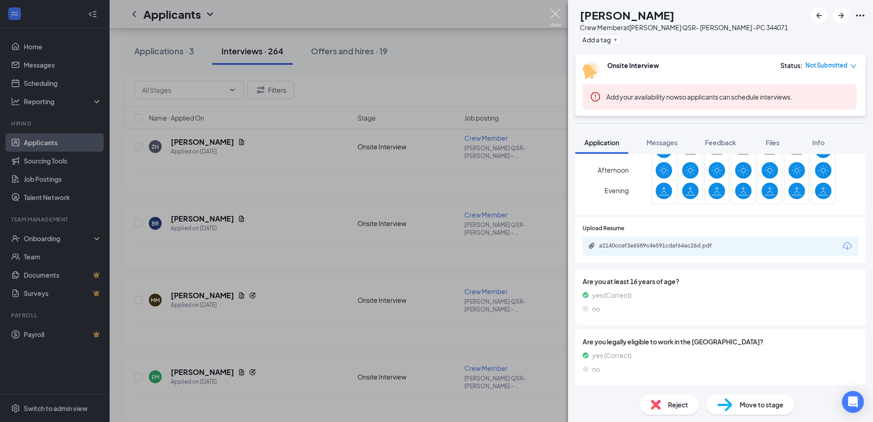
click at [556, 13] on img at bounding box center [555, 18] width 11 height 18
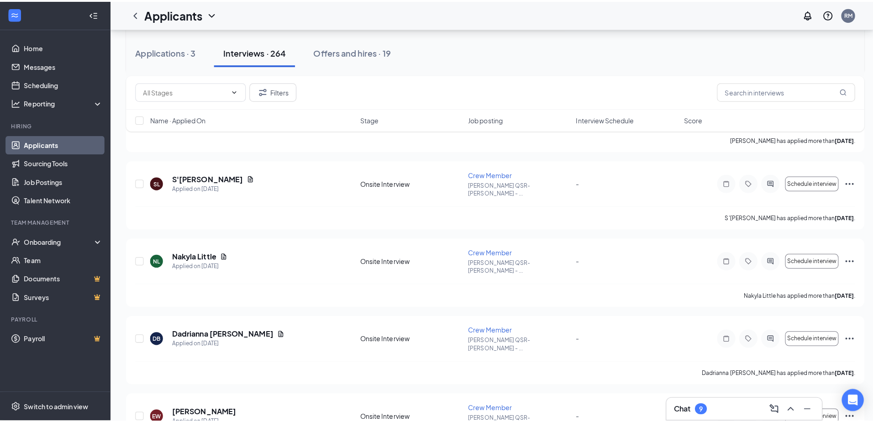
scroll to position [8824, 0]
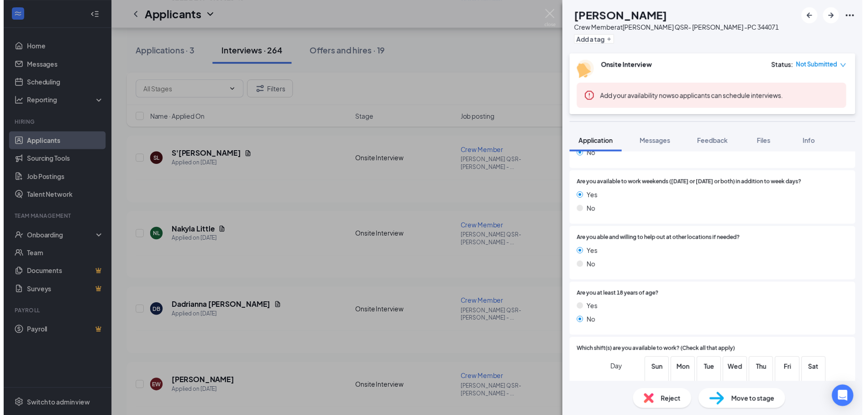
scroll to position [423, 0]
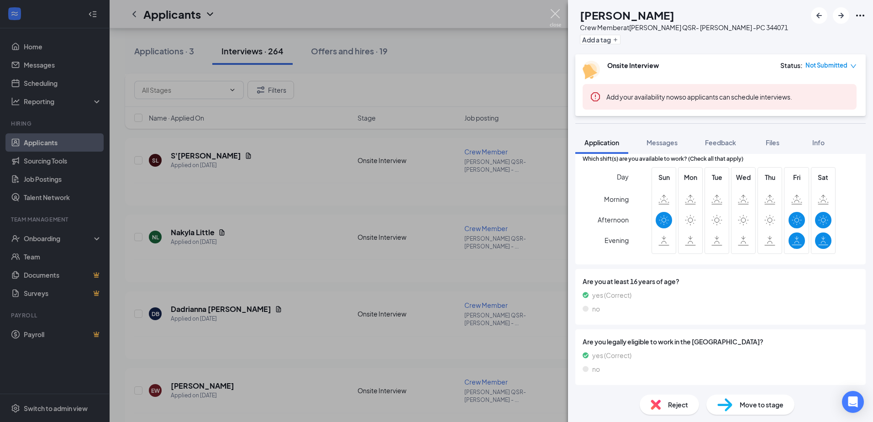
click at [559, 10] on img at bounding box center [555, 18] width 11 height 18
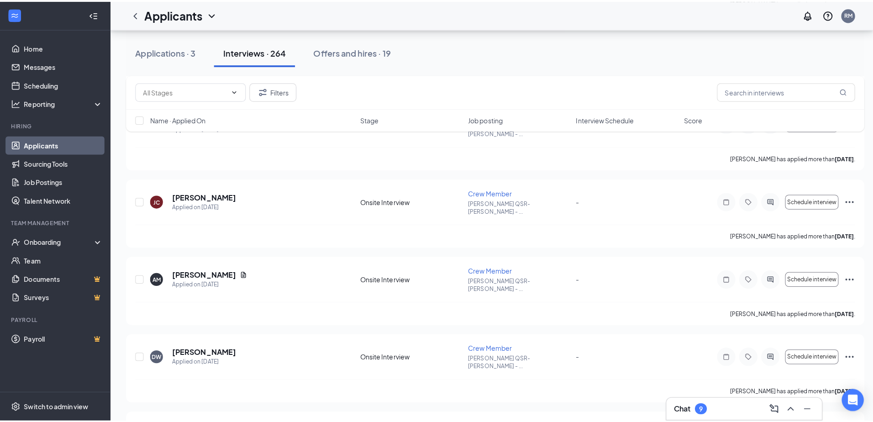
scroll to position [9509, 0]
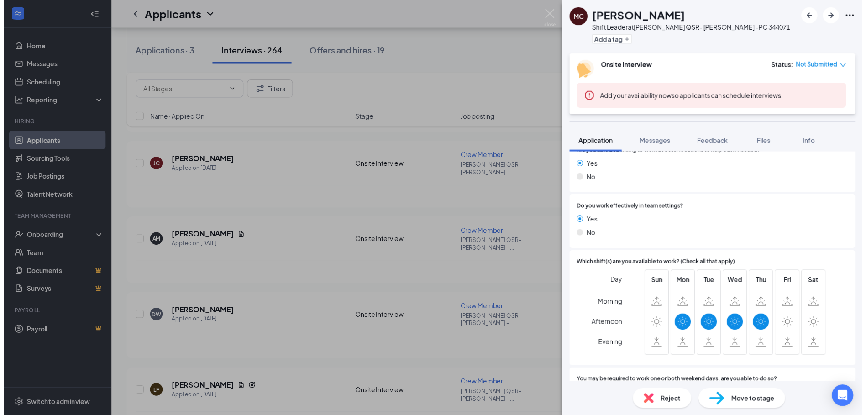
scroll to position [304, 0]
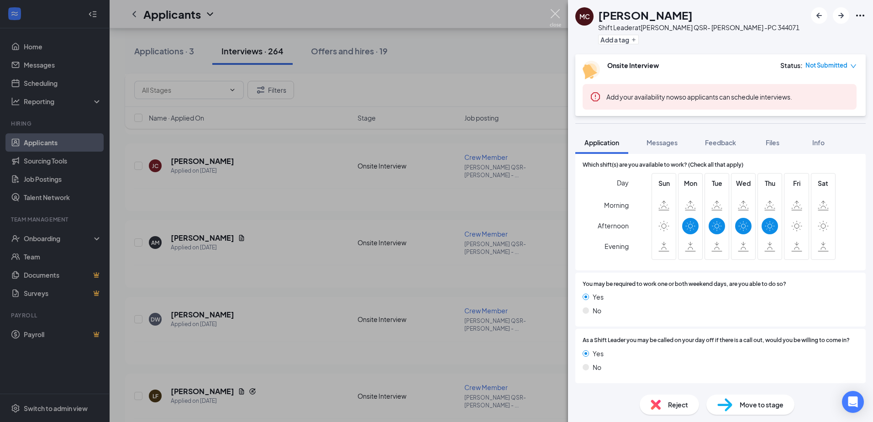
click at [552, 15] on img at bounding box center [555, 18] width 11 height 18
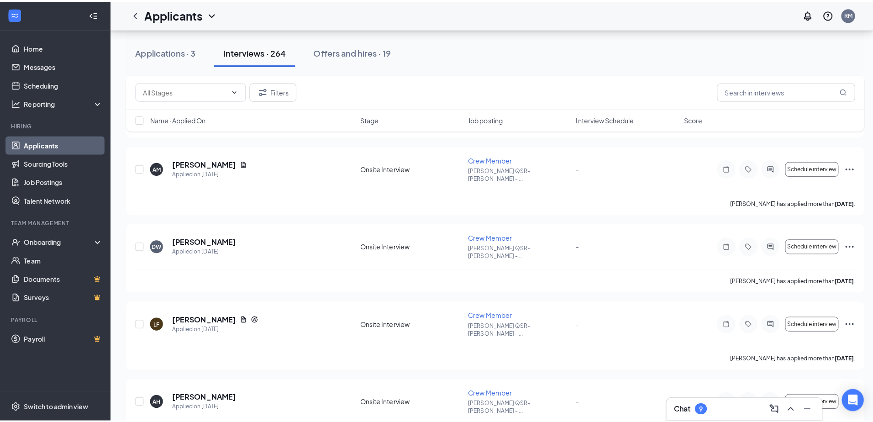
scroll to position [9433, 0]
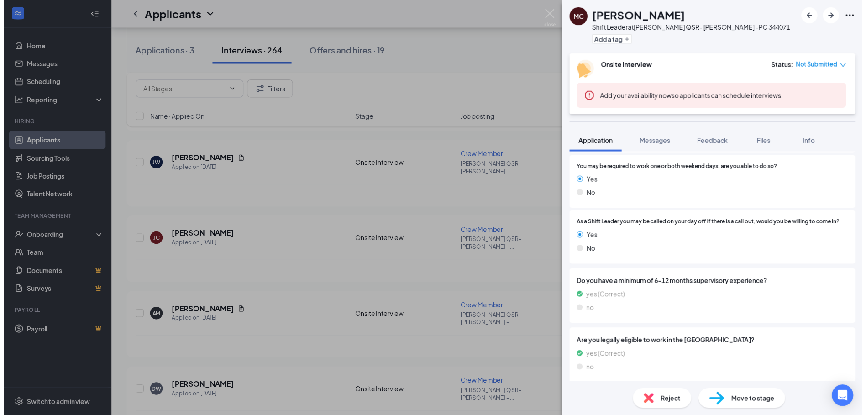
scroll to position [423, 0]
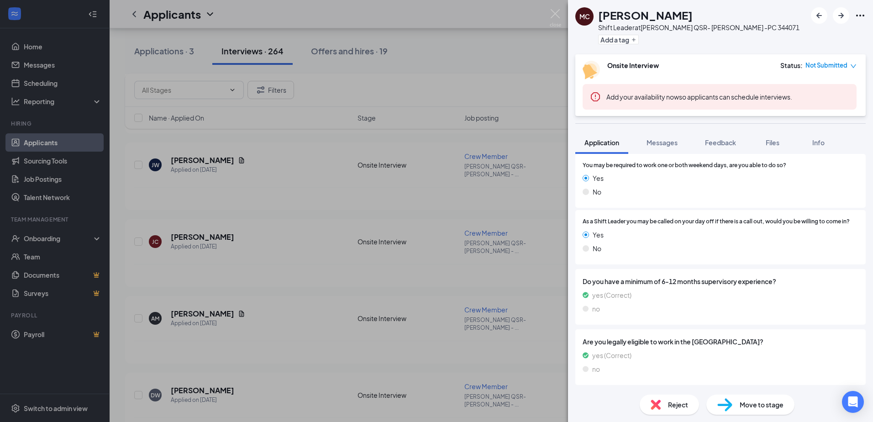
click at [559, 8] on div "MC [PERSON_NAME] Shift Leader at [PERSON_NAME] QSR- [PERSON_NAME] -PC 344071 Ad…" at bounding box center [436, 211] width 873 height 422
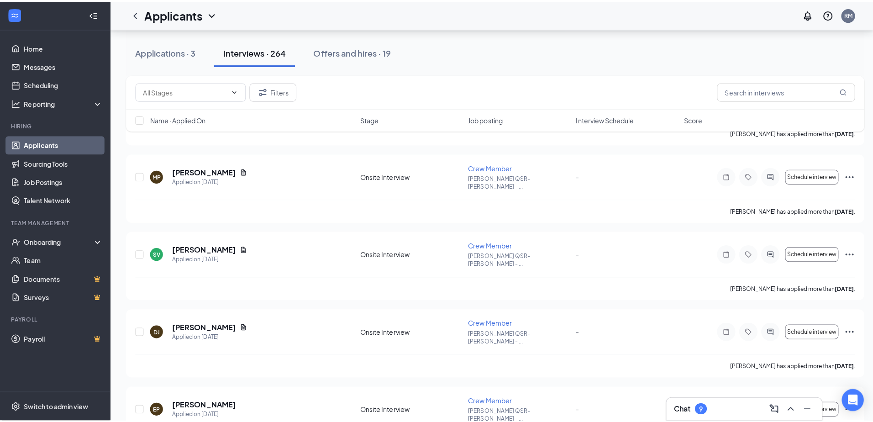
scroll to position [10042, 0]
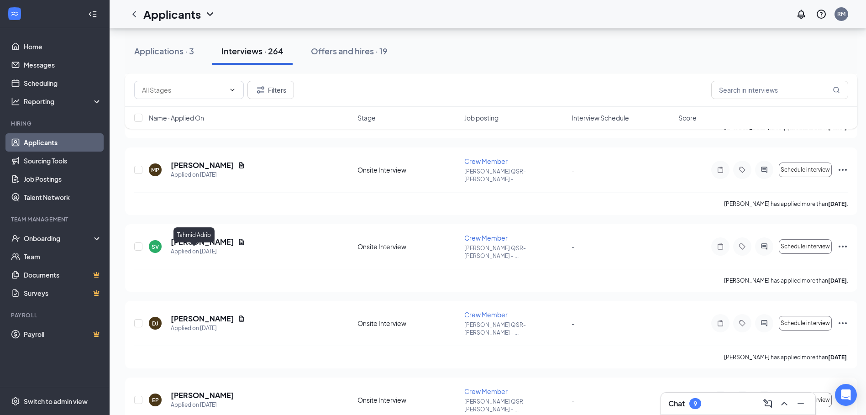
drag, startPoint x: 205, startPoint y: 250, endPoint x: 690, endPoint y: 225, distance: 485.4
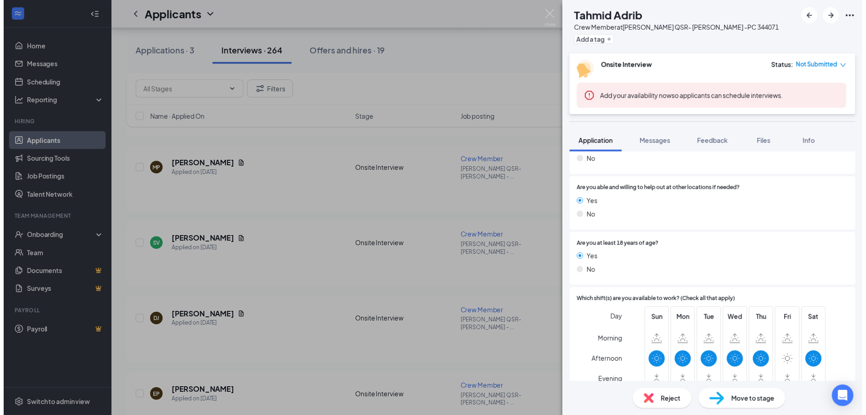
scroll to position [449, 0]
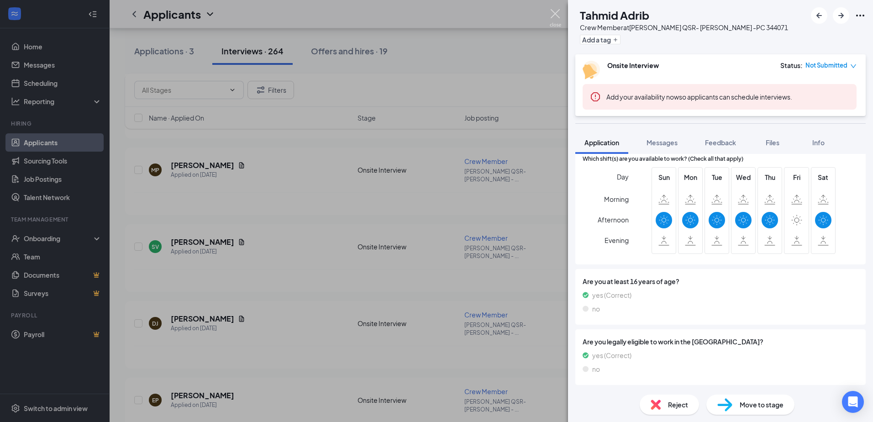
click at [557, 10] on img at bounding box center [555, 18] width 11 height 18
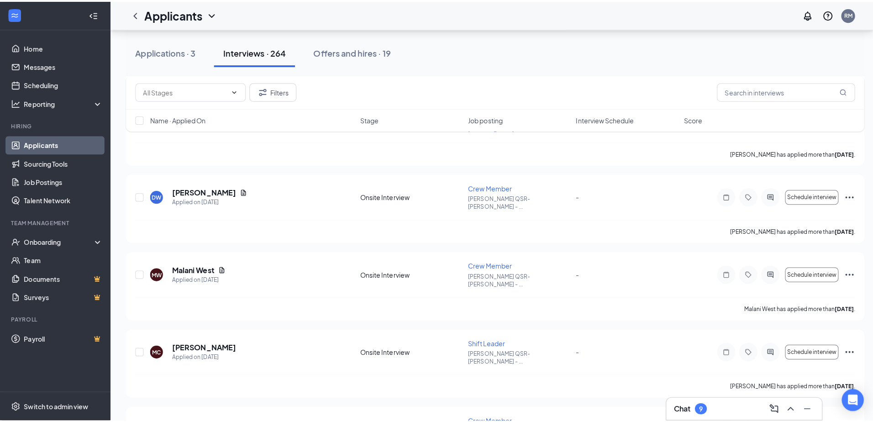
scroll to position [10346, 0]
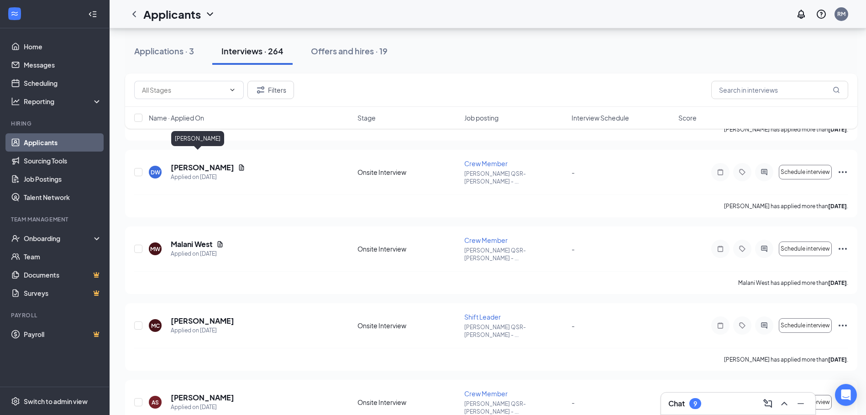
drag, startPoint x: 200, startPoint y: 155, endPoint x: 397, endPoint y: 151, distance: 196.3
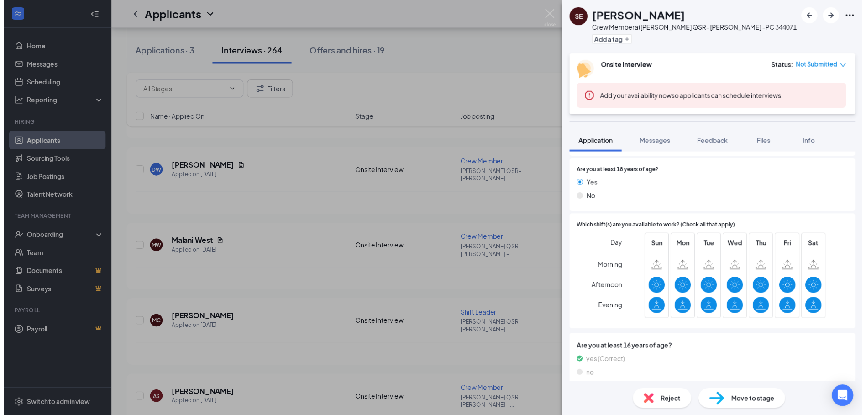
scroll to position [449, 0]
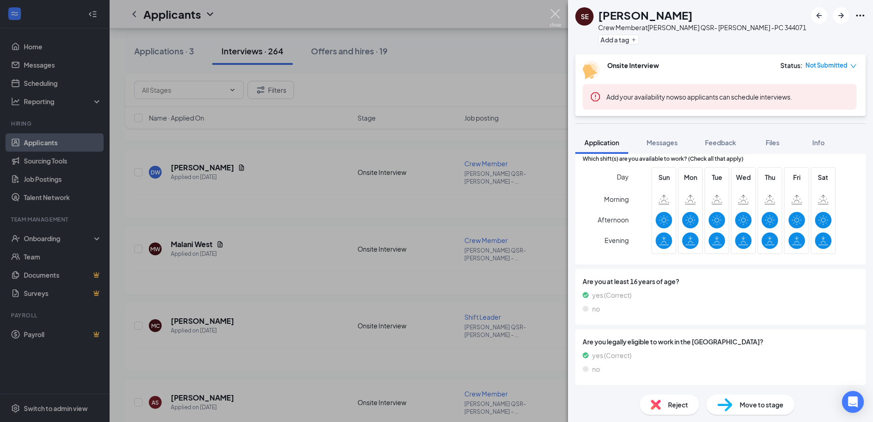
click at [551, 14] on img at bounding box center [555, 18] width 11 height 18
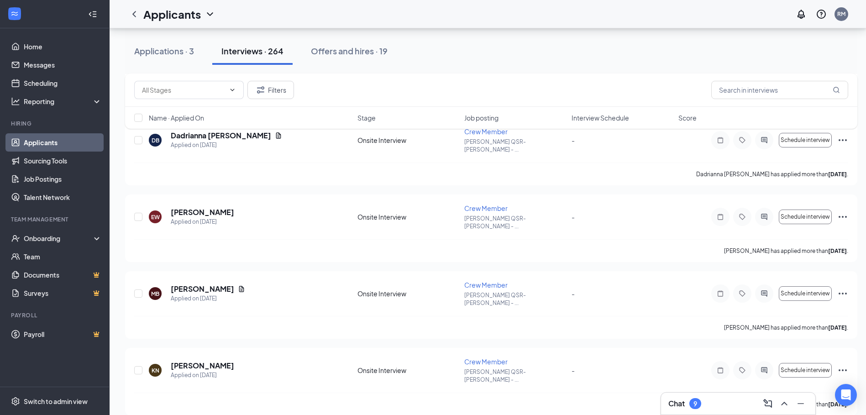
scroll to position [8939, 0]
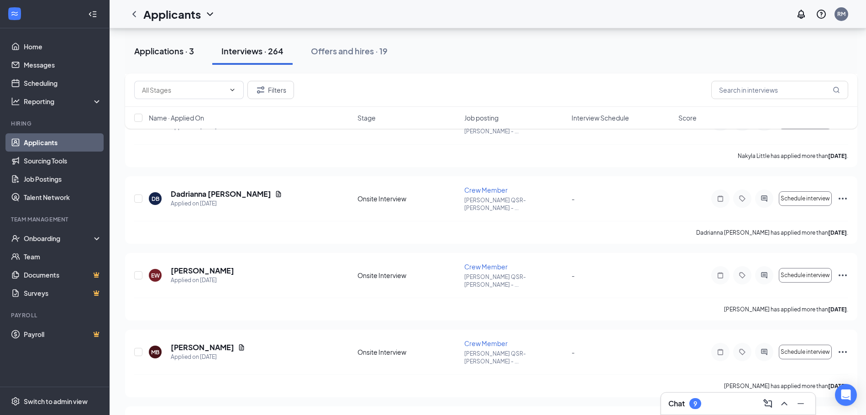
click at [178, 49] on div "Applications · 3" at bounding box center [164, 50] width 60 height 11
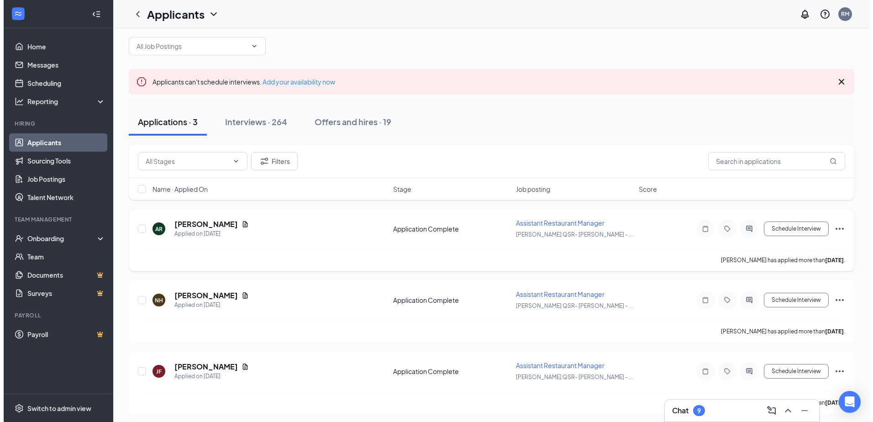
scroll to position [14, 0]
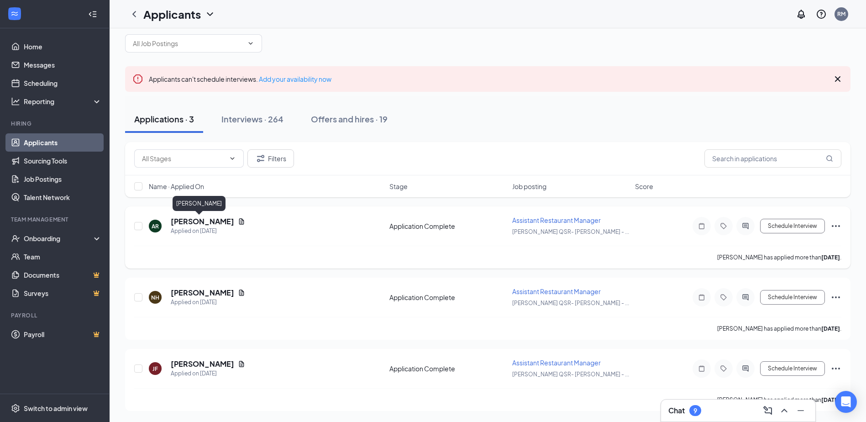
click at [199, 219] on h5 "[PERSON_NAME]" at bounding box center [202, 221] width 63 height 10
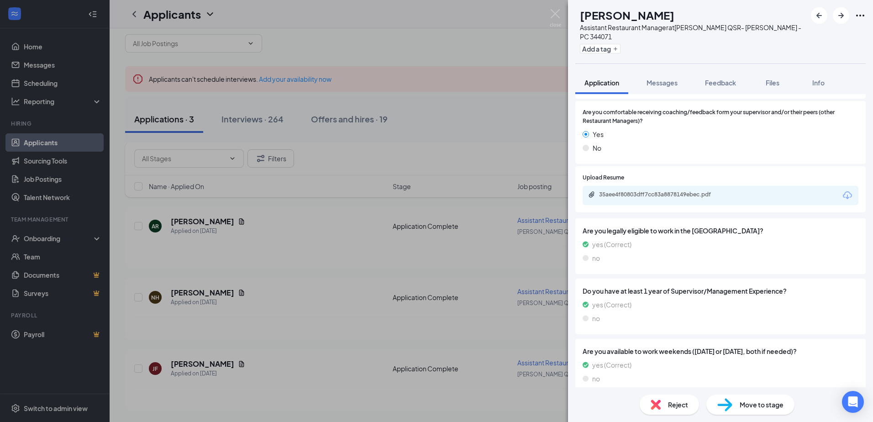
scroll to position [492, 0]
click at [703, 190] on div "35aee4f80803dff7cc83a8878149ebec.pdf" at bounding box center [663, 193] width 128 height 7
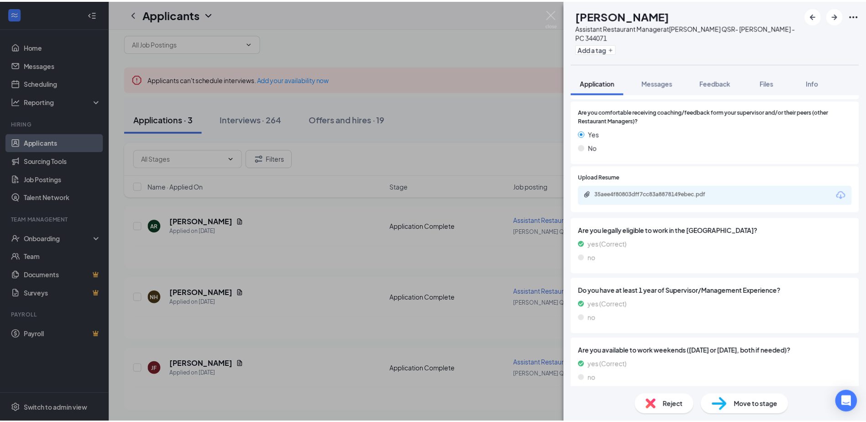
scroll to position [489, 0]
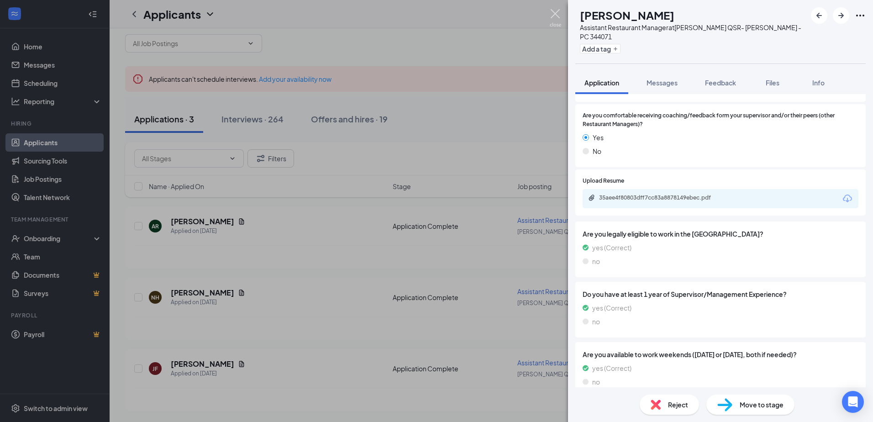
click at [553, 12] on img at bounding box center [555, 18] width 11 height 18
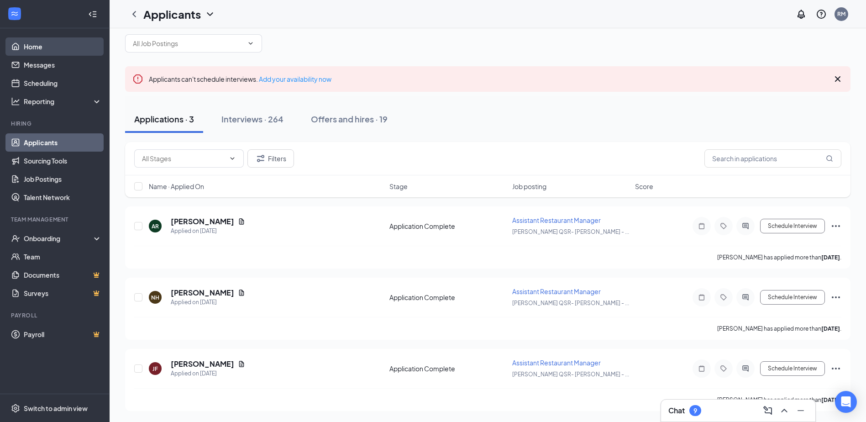
click at [49, 48] on link "Home" at bounding box center [63, 46] width 78 height 18
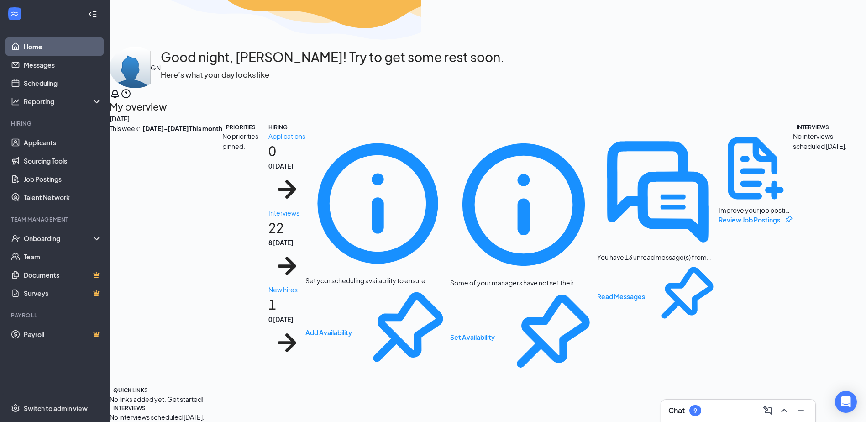
scroll to position [24, 0]
